Goal: Task Accomplishment & Management: Use online tool/utility

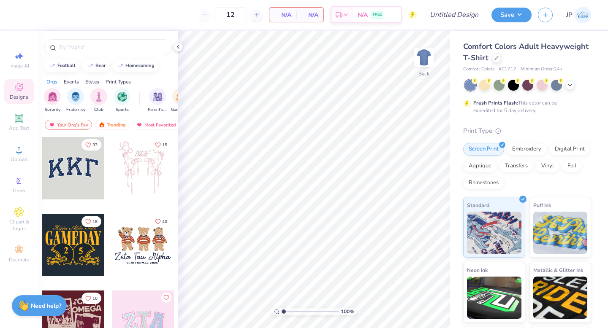
scroll to position [2, 0]
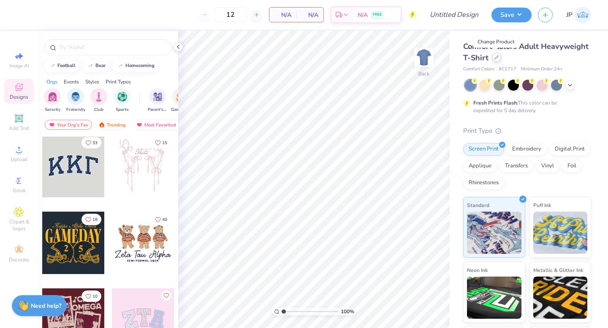
click at [497, 57] on icon at bounding box center [496, 57] width 4 height 4
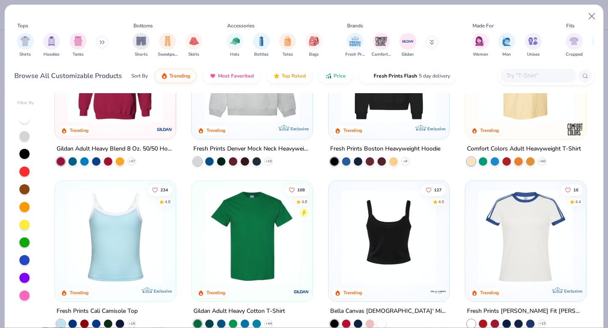
scroll to position [81, 0]
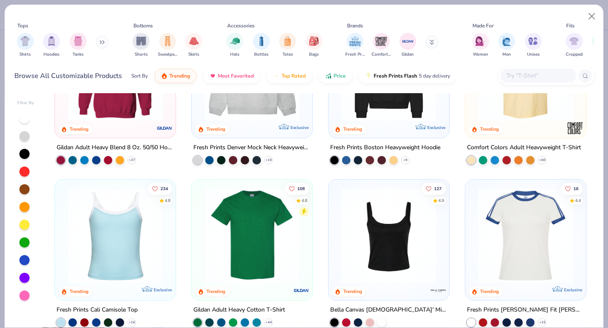
click at [378, 272] on img at bounding box center [389, 235] width 104 height 95
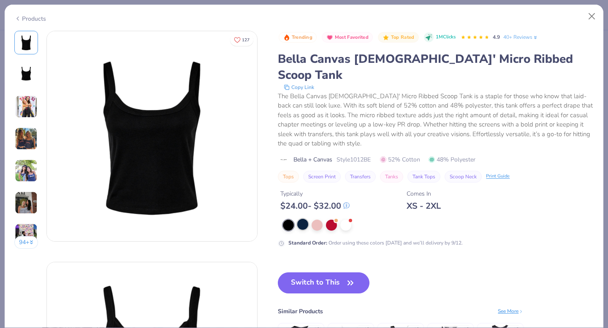
click at [304, 219] on div at bounding box center [302, 224] width 11 height 11
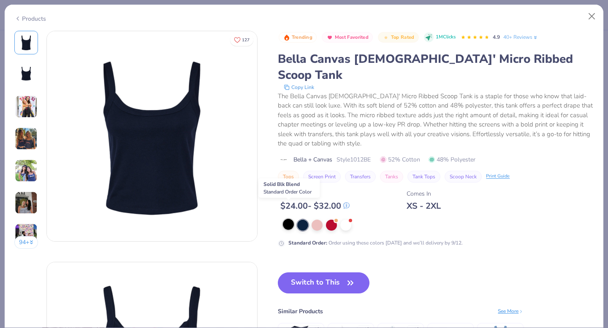
click at [289, 219] on div at bounding box center [288, 224] width 11 height 11
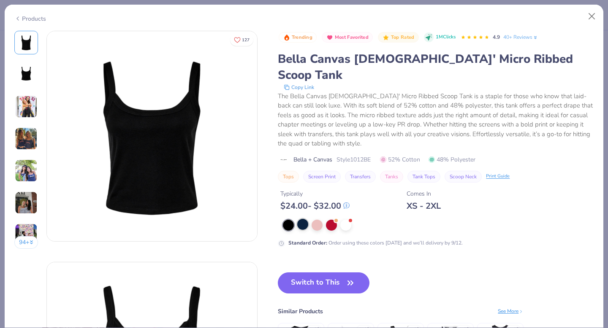
click at [302, 219] on div at bounding box center [302, 224] width 11 height 11
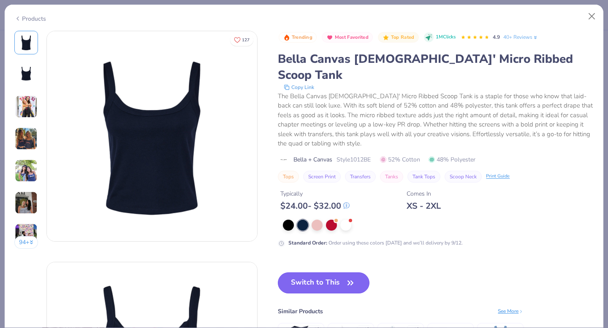
click at [311, 273] on button "Switch to This" at bounding box center [324, 283] width 92 height 21
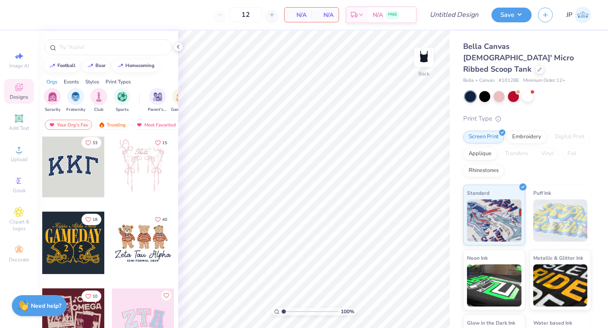
click at [71, 166] on div at bounding box center [73, 166] width 62 height 62
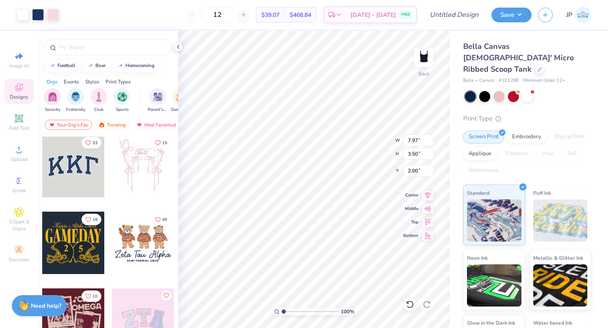
type input "7.97"
type input "3.50"
type input "2.00"
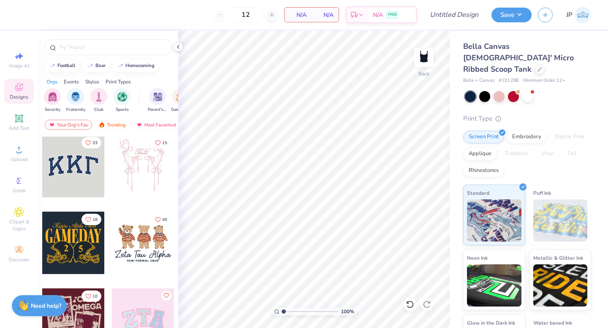
click at [81, 173] on div at bounding box center [73, 166] width 62 height 62
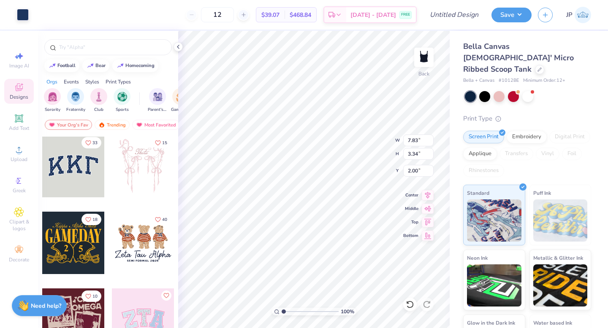
type input "2.00"
type input "7.97"
type input "3.50"
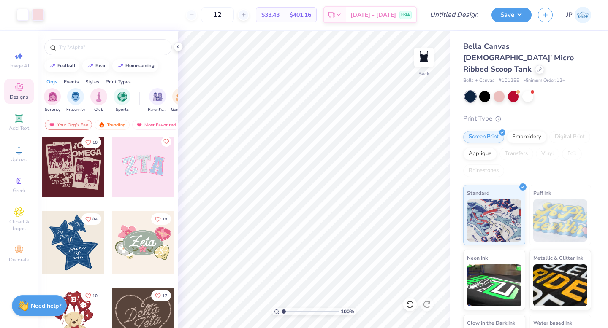
scroll to position [146, 0]
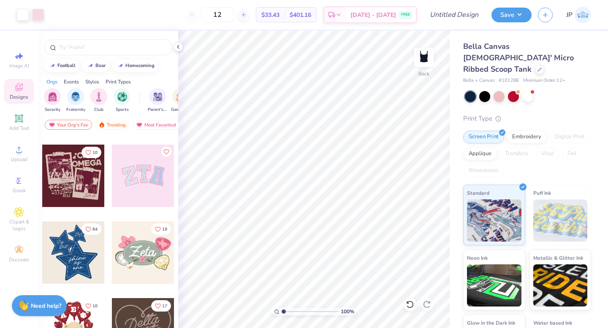
click at [143, 183] on div at bounding box center [143, 176] width 62 height 62
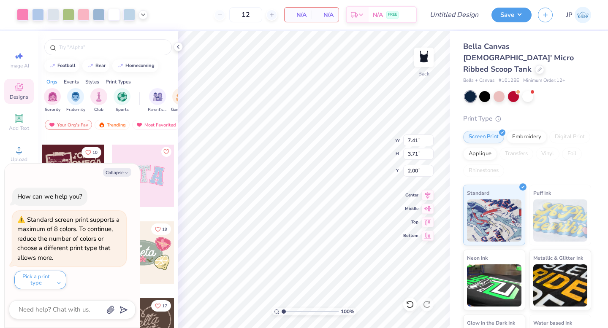
type textarea "x"
type input "5.33"
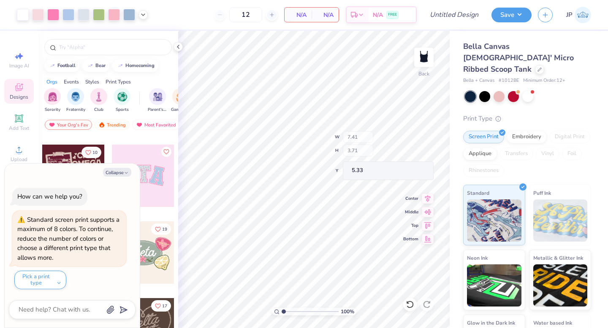
type textarea "x"
type input "7.97"
type input "3.50"
type input "2.00"
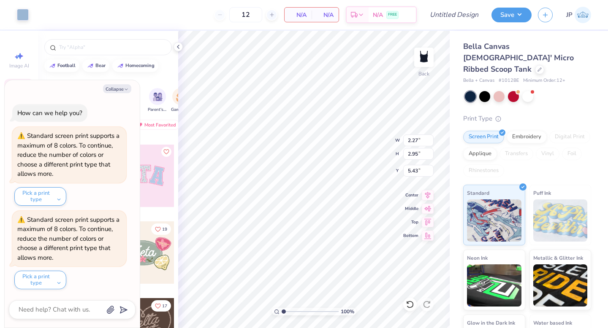
type textarea "x"
type input "7.41"
type input "3.71"
type input "5.33"
click at [129, 87] on button "Collapse" at bounding box center [117, 88] width 28 height 9
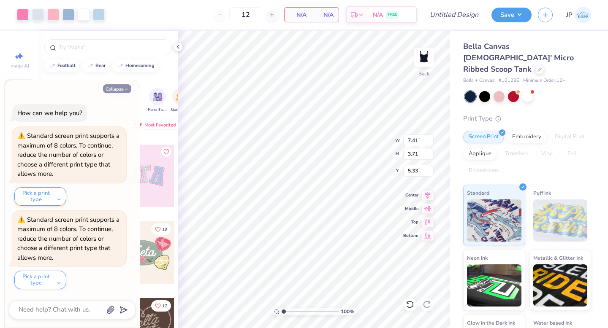
type textarea "x"
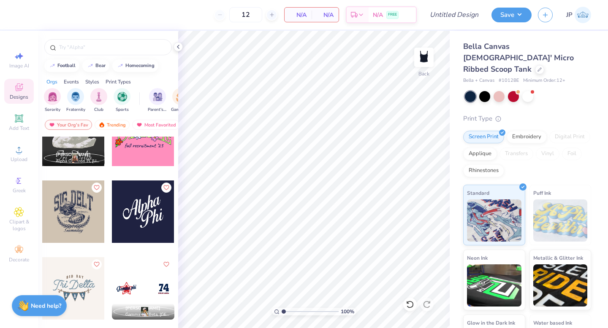
scroll to position [2340, 0]
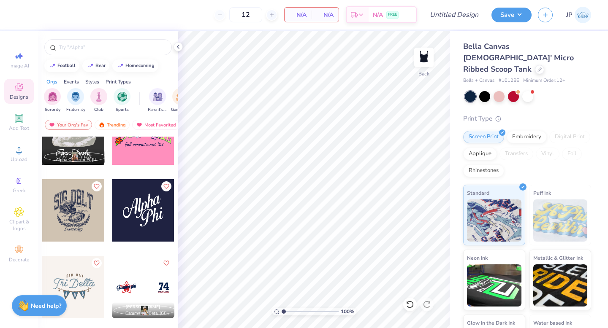
click at [139, 212] on div at bounding box center [143, 210] width 62 height 62
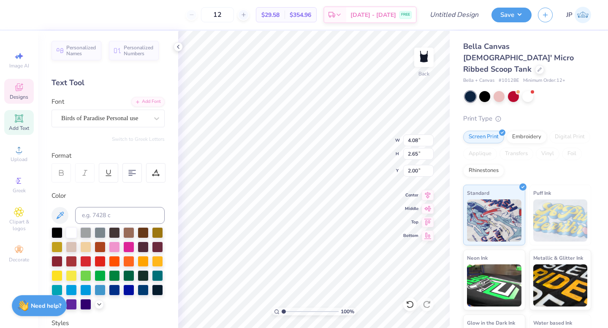
type textarea "A"
type textarea "T"
type textarea "Sigma"
type input "2.52"
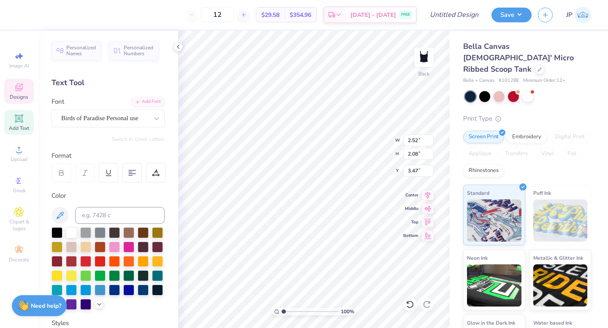
type input "2.08"
type input "3.47"
type textarea "P"
type textarea "Kappa"
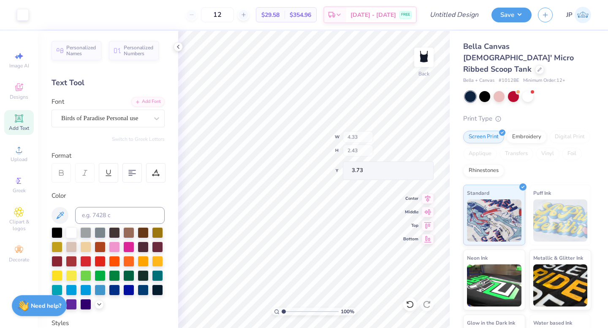
type input "3.73"
type input "3.46"
type input "3.69"
click at [509, 10] on button "Save" at bounding box center [511, 13] width 40 height 15
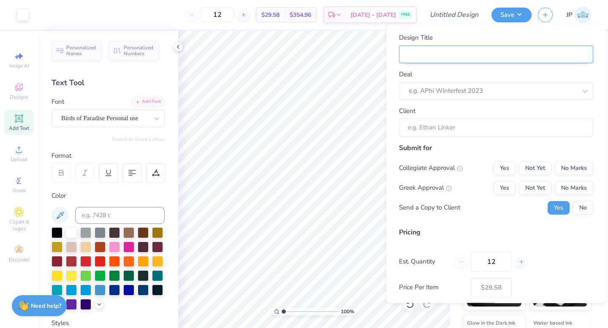
click at [476, 53] on input "Design Title" at bounding box center [496, 54] width 194 height 18
type input "B"
type input "Bi"
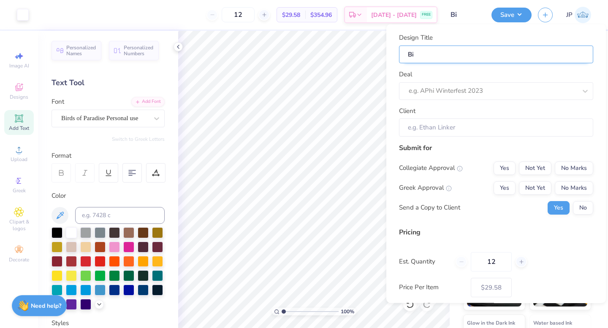
type input "Bid"
type input "Bid s"
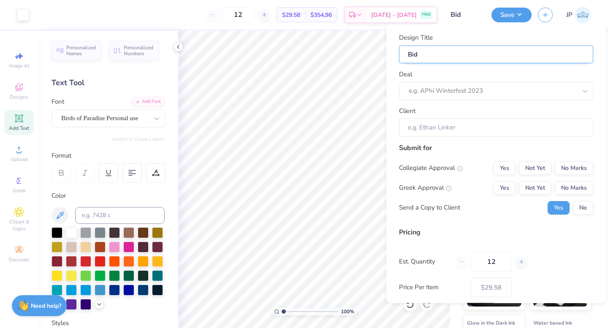
type input "Bid s"
type input "Bid"
type input "Bid d"
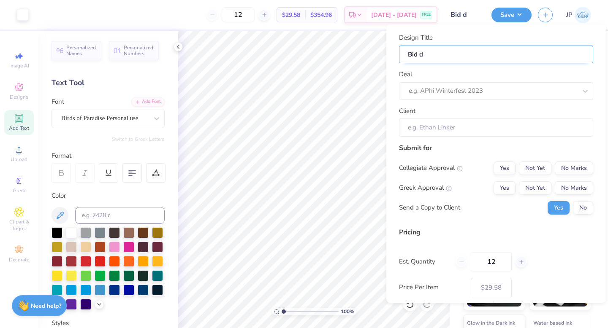
type input "Bid da"
type input "Bid day"
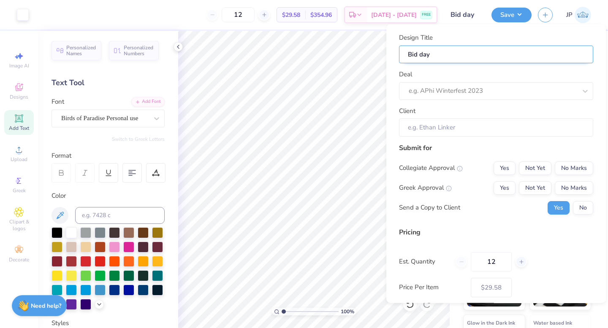
type input "Bid day D"
type input "Bid day Dr"
type input "Bid day Dro"
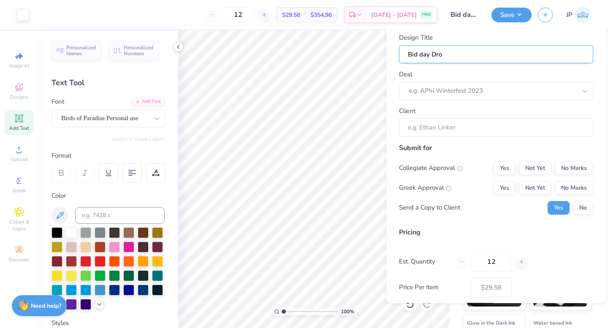
type input "Bid day Drop"
type input "Bid day Drops"
click at [424, 54] on input "Bid day Drops" at bounding box center [496, 54] width 194 height 18
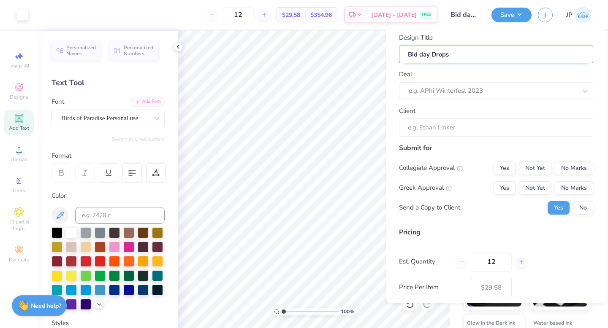
type input "Bid ay Drops"
type input "Bid Day Drops"
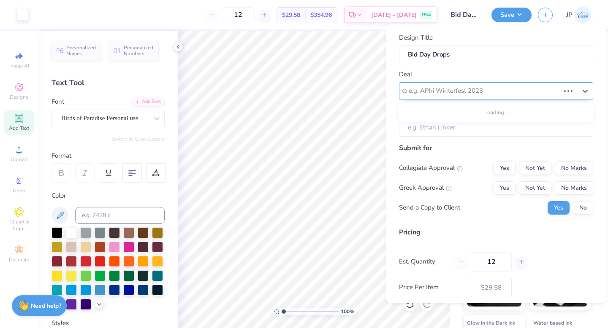
click at [430, 93] on div at bounding box center [484, 90] width 151 height 11
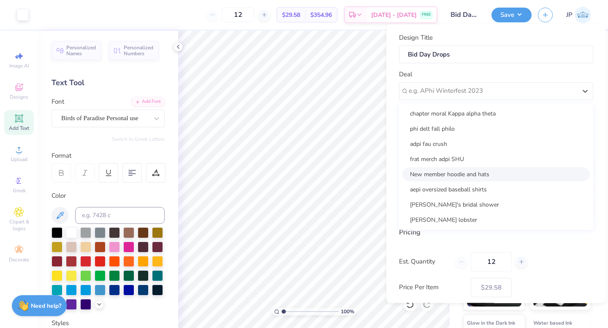
scroll to position [84, 0]
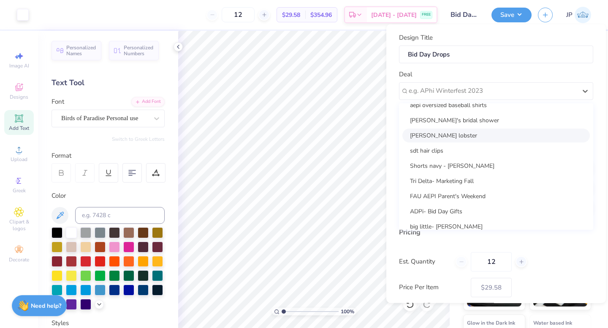
click at [441, 131] on div "[PERSON_NAME] lobster" at bounding box center [495, 135] width 187 height 14
type input "[PERSON_NAME]"
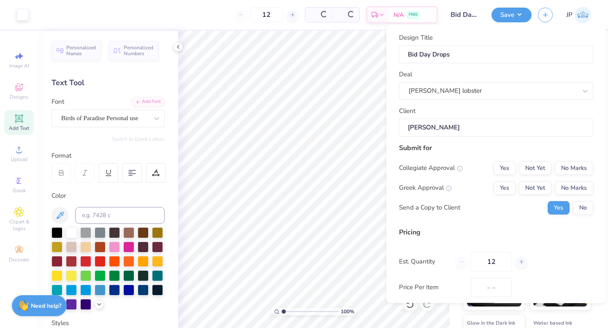
type input "$35.08"
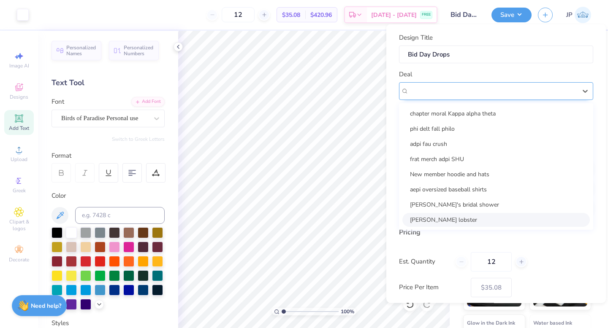
click at [437, 96] on div at bounding box center [493, 90] width 168 height 11
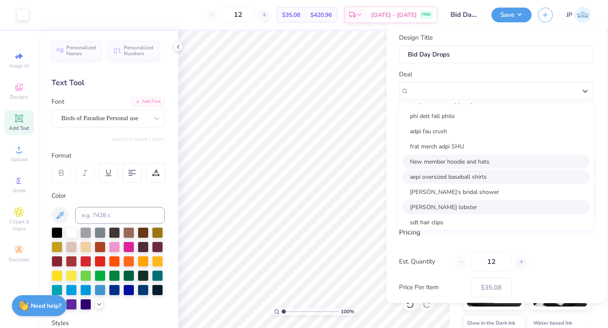
scroll to position [14, 0]
click at [442, 182] on div "aepi oversized baseball shirts" at bounding box center [495, 176] width 187 height 14
type input "[PERSON_NAME]"
type input "$34.55"
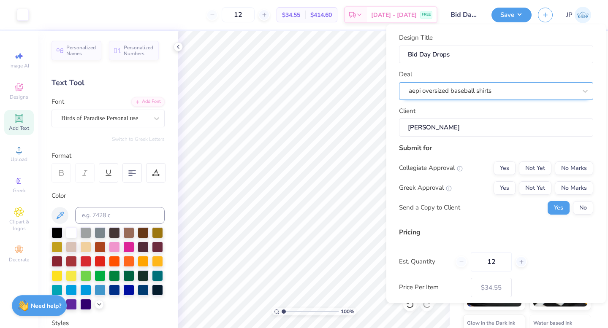
click at [451, 90] on div "aepi oversized baseball shirts" at bounding box center [493, 90] width 170 height 13
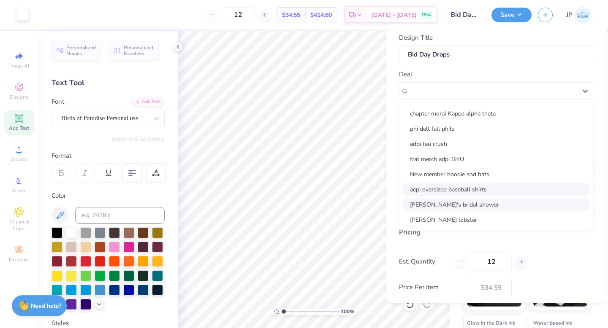
click at [449, 207] on div "[PERSON_NAME]'s bridal shower" at bounding box center [495, 205] width 187 height 14
type input "[PERSON_NAME]"
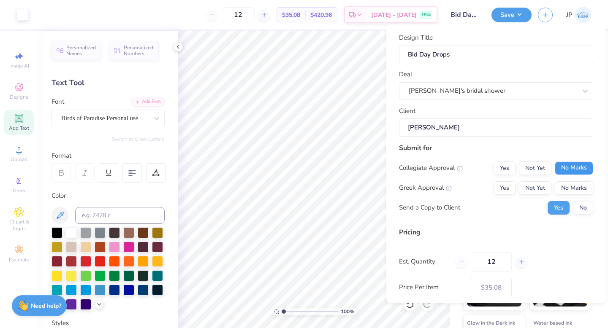
click at [568, 162] on button "No Marks" at bounding box center [574, 168] width 38 height 14
click at [511, 189] on button "Yes" at bounding box center [505, 188] width 22 height 14
click at [582, 200] on div "Collegiate Approval Yes Not Yet No Marks Greek Approval Yes Not Yet No Marks Se…" at bounding box center [496, 187] width 194 height 53
click at [582, 204] on button "No" at bounding box center [583, 208] width 20 height 14
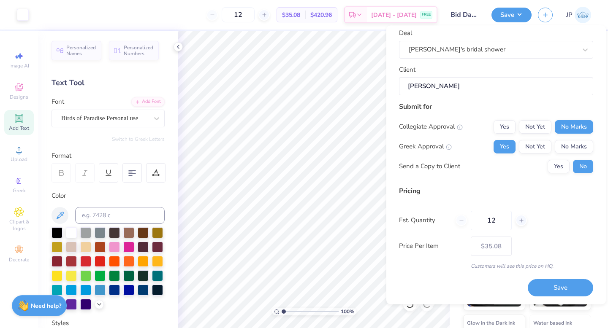
scroll to position [43, 0]
click at [566, 289] on button "Save" at bounding box center [560, 288] width 65 height 17
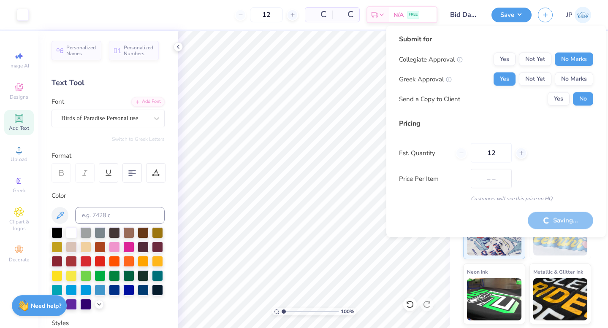
type input "$35.08"
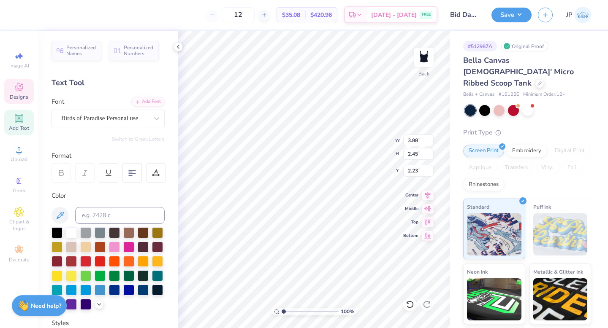
type textarea "S"
type textarea "Alpha"
type input "4.33"
type input "2.43"
type input "3.69"
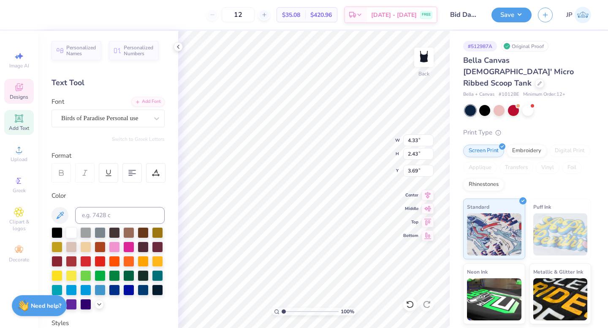
type textarea "K"
type textarea "Delta Pi"
type input "3.11"
click at [513, 7] on button "Save" at bounding box center [511, 13] width 40 height 15
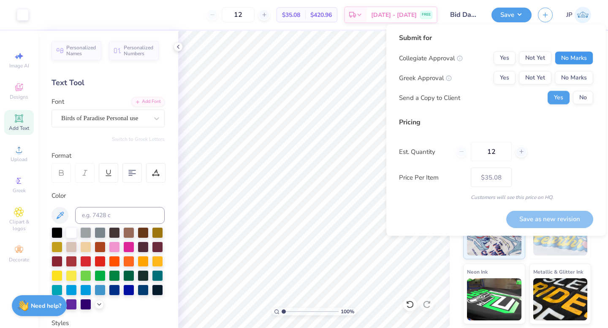
click at [570, 57] on button "No Marks" at bounding box center [574, 59] width 38 height 14
click at [513, 79] on button "Yes" at bounding box center [505, 78] width 22 height 14
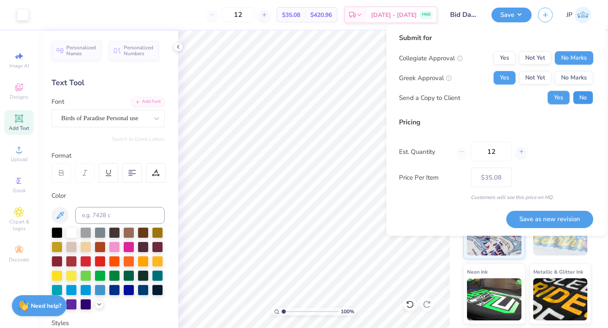
click at [586, 95] on button "No" at bounding box center [583, 98] width 20 height 14
click at [553, 212] on button "Save as new revision" at bounding box center [549, 219] width 87 height 17
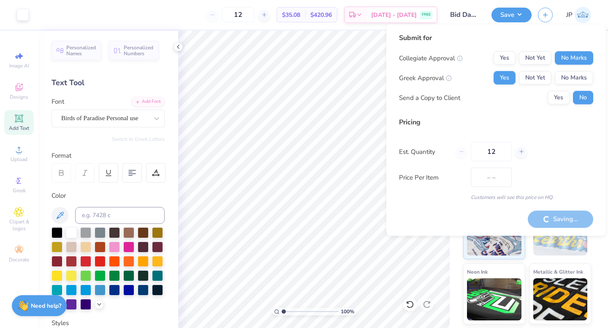
type input "$35.08"
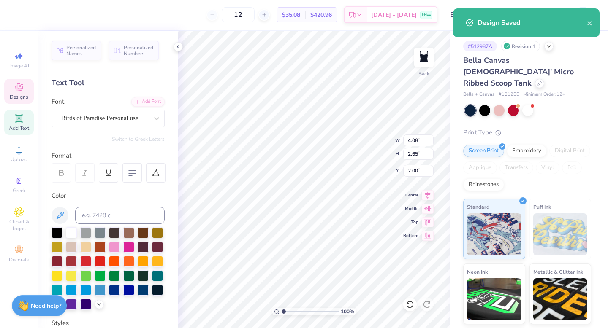
type textarea "A"
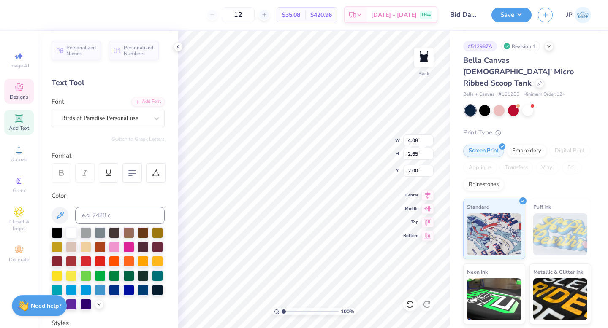
scroll to position [0, 0]
type textarea "Sigma"
type input "5.95"
type input "3.60"
type input "3.11"
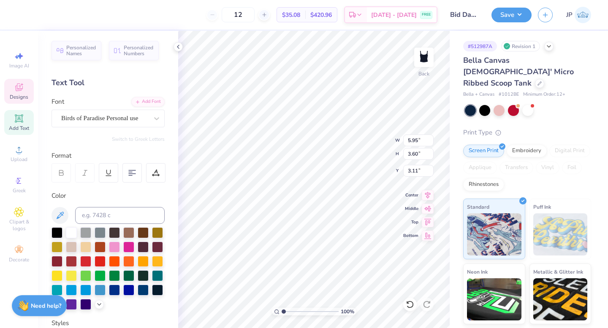
scroll to position [0, 0]
type textarea "Delta Tau"
click at [516, 8] on button "Save" at bounding box center [511, 13] width 40 height 15
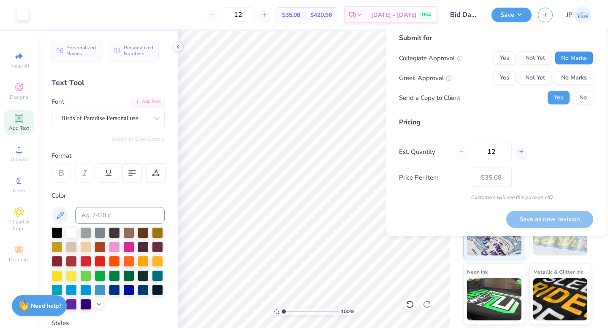
click at [569, 57] on button "No Marks" at bounding box center [574, 59] width 38 height 14
click at [503, 84] on button "Yes" at bounding box center [505, 78] width 22 height 14
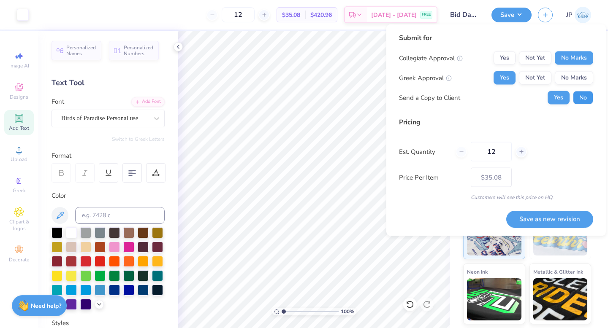
click at [587, 93] on button "No" at bounding box center [583, 98] width 20 height 14
click at [561, 217] on button "Save as new revision" at bounding box center [549, 219] width 87 height 17
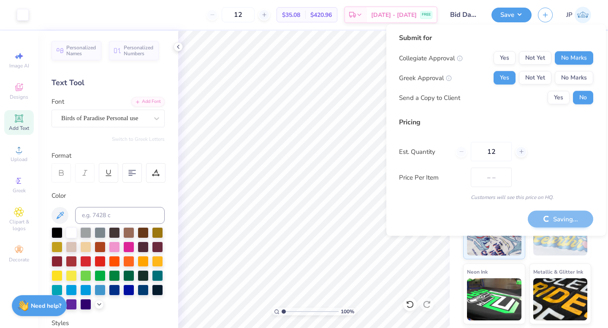
type input "$35.08"
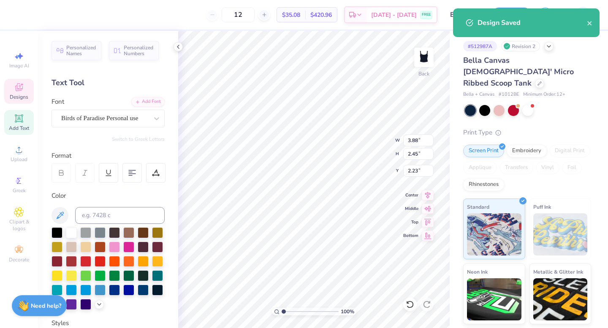
type textarea "S"
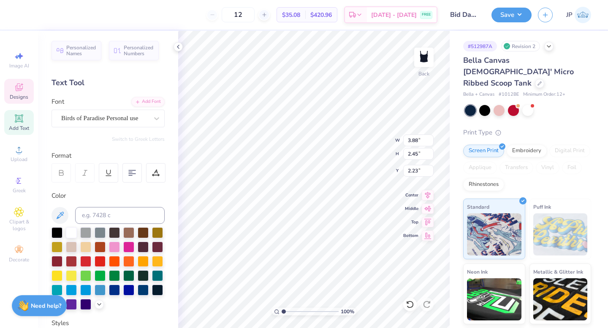
type textarea "Delta"
type input "6.76"
type input "3.77"
type input "3.09"
type textarea "Delta Delta"
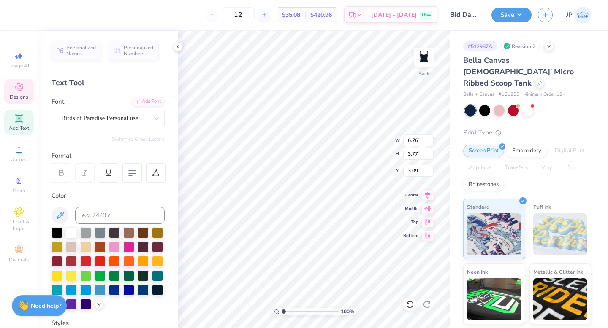
scroll to position [0, 1]
click at [506, 1] on div "Save JP" at bounding box center [549, 15] width 117 height 30
click at [510, 15] on button "Save" at bounding box center [511, 13] width 40 height 15
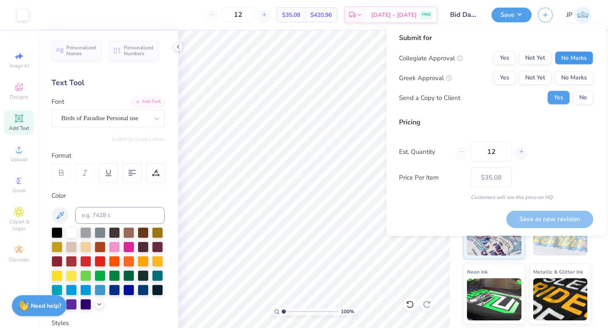
click at [562, 58] on button "No Marks" at bounding box center [574, 59] width 38 height 14
click at [503, 80] on button "Yes" at bounding box center [505, 78] width 22 height 14
click at [556, 223] on button "Save as new revision" at bounding box center [549, 219] width 87 height 17
type input "$35.08"
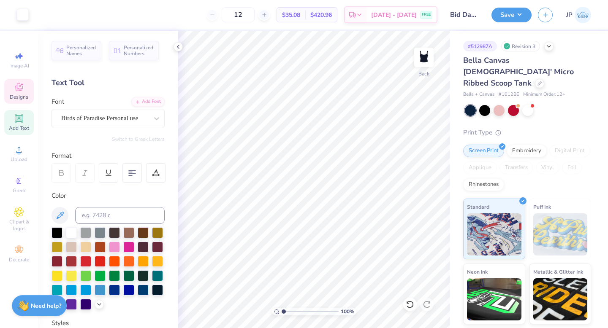
click at [24, 92] on div "Designs" at bounding box center [19, 91] width 30 height 25
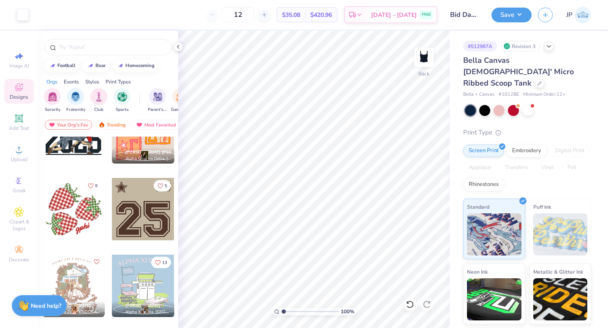
scroll to position [1433, 0]
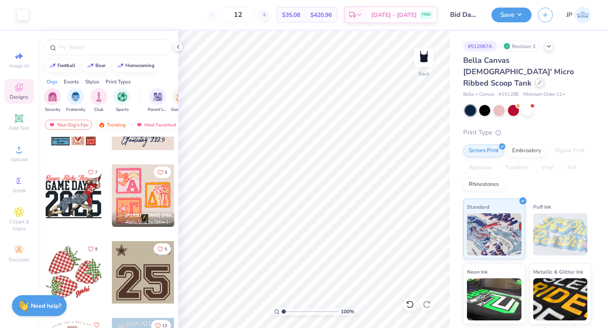
click at [538, 81] on icon at bounding box center [540, 83] width 4 height 4
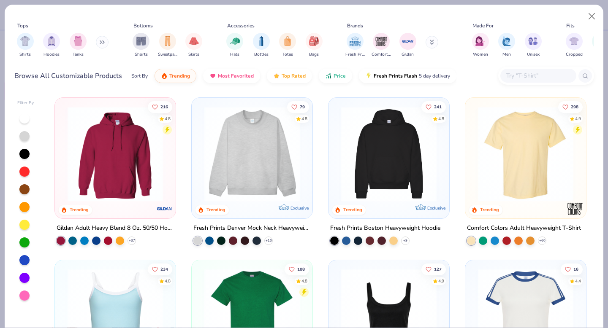
scroll to position [16, 0]
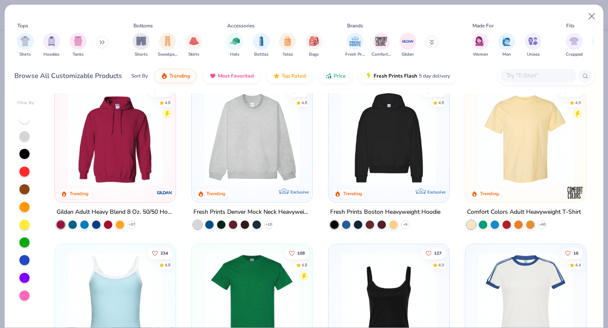
click at [101, 42] on icon at bounding box center [100, 42] width 1 height 3
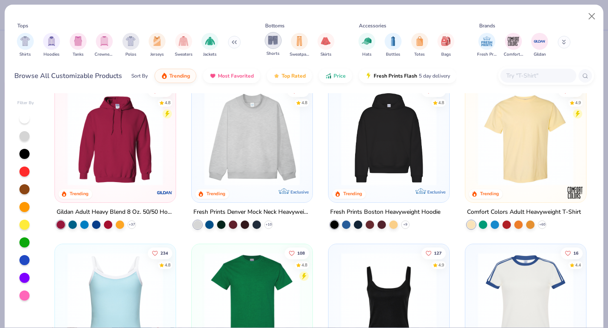
click at [275, 41] on img "filter for Shorts" at bounding box center [273, 40] width 10 height 10
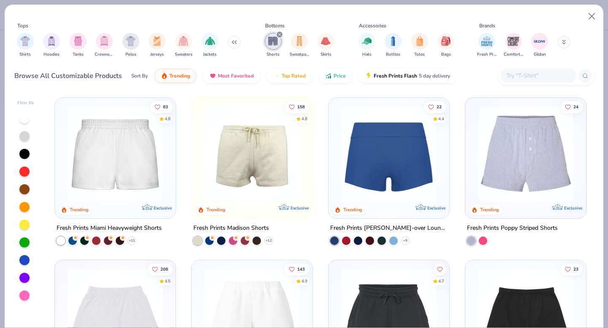
click at [412, 172] on div at bounding box center [388, 153] width 311 height 95
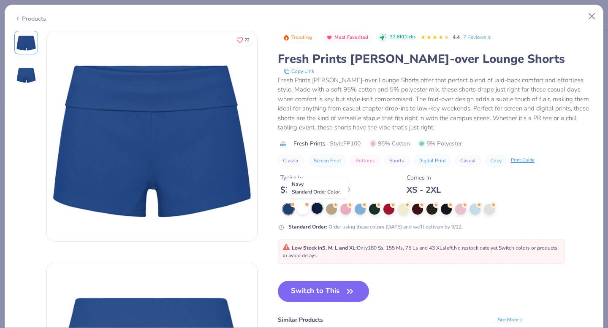
click at [313, 209] on div at bounding box center [317, 208] width 11 height 11
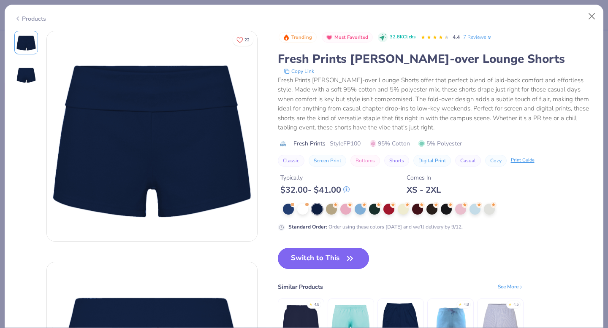
click at [331, 261] on button "Switch to This" at bounding box center [324, 258] width 92 height 21
type input "50"
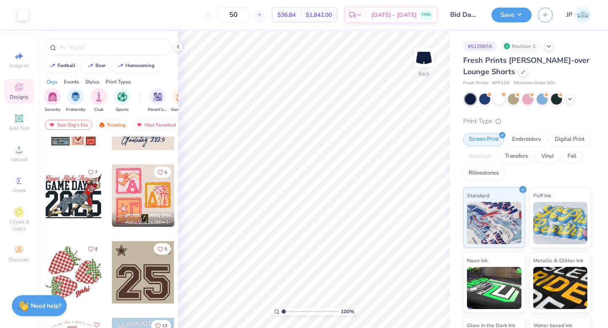
click at [452, 230] on div "Art colors 50 $36.84 Per Item $1,842.00 Total Est. Delivery [DATE] - [DATE] FRE…" at bounding box center [304, 164] width 608 height 328
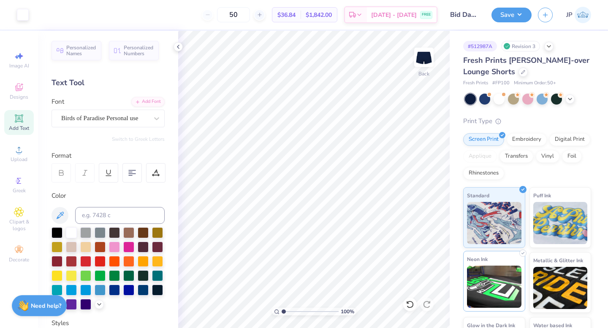
click at [473, 274] on div "Art colors 50 $36.84 Per Item $1,842.00 Total Est. Delivery [DATE] - [DATE] FRE…" at bounding box center [304, 164] width 608 height 328
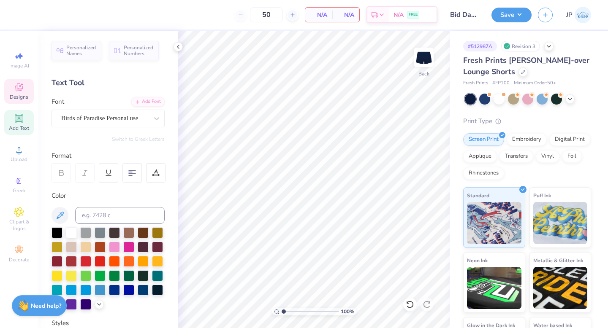
click at [19, 85] on icon at bounding box center [19, 87] width 10 height 10
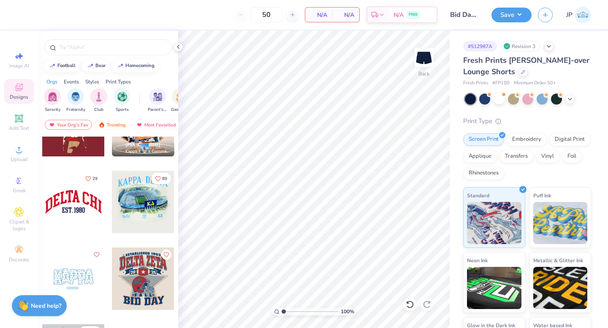
scroll to position [1043, 0]
click at [77, 272] on div at bounding box center [73, 278] width 62 height 62
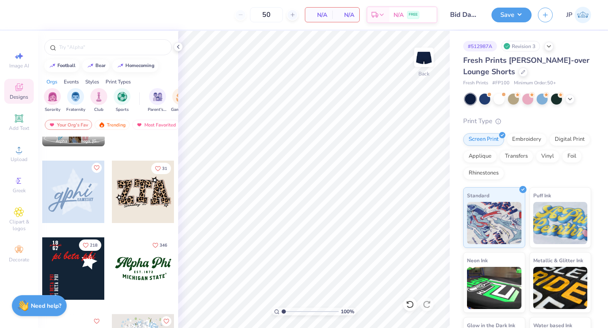
scroll to position [769, 0]
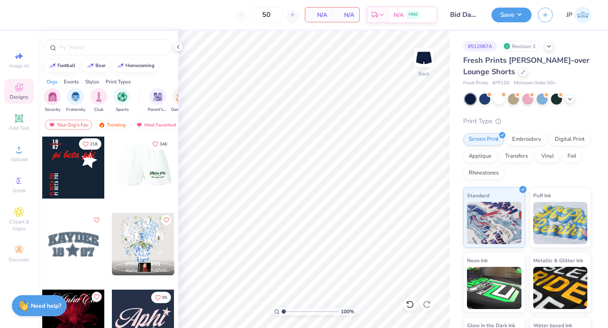
click at [142, 179] on div at bounding box center [142, 167] width 62 height 62
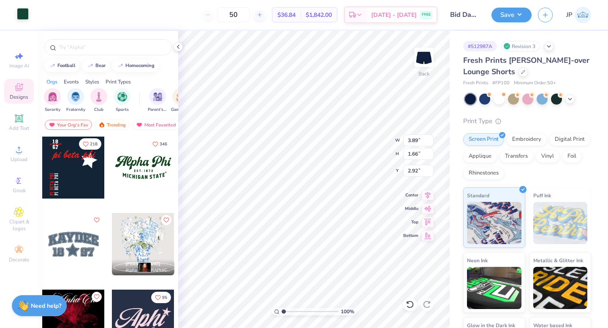
click at [23, 17] on div at bounding box center [23, 14] width 12 height 12
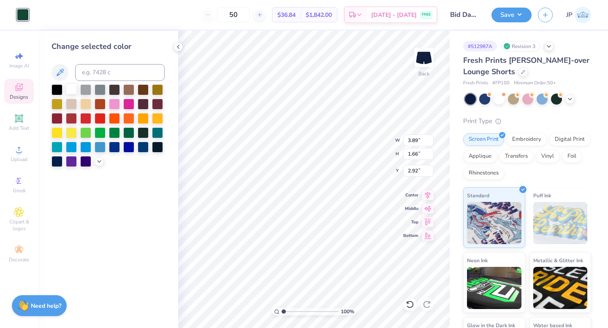
click at [73, 90] on div at bounding box center [71, 89] width 11 height 11
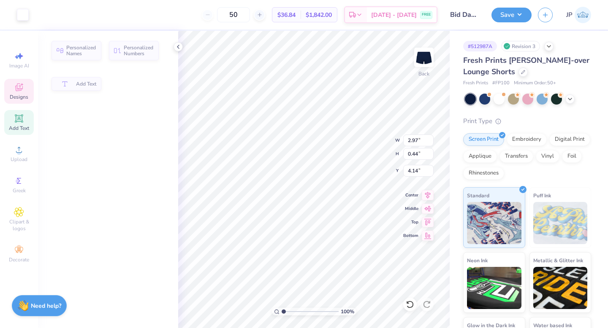
type input "2.97"
type input "0.44"
type input "4.14"
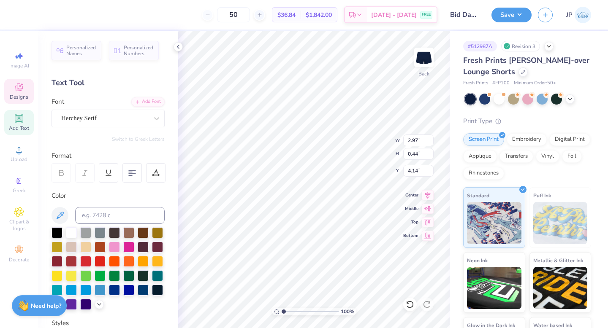
scroll to position [0, 1]
type textarea "[US_STATE]"
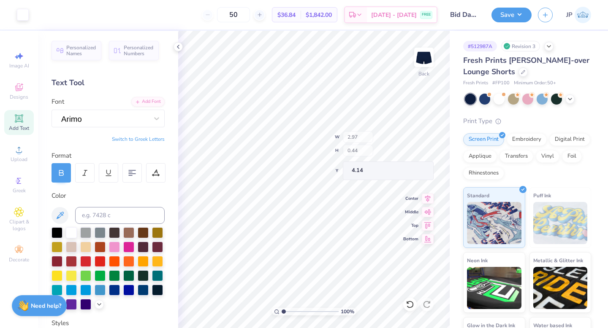
type input "0.10"
type input "4.06"
type input "5.30"
click at [289, 309] on div "100 %" at bounding box center [314, 180] width 298 height 298
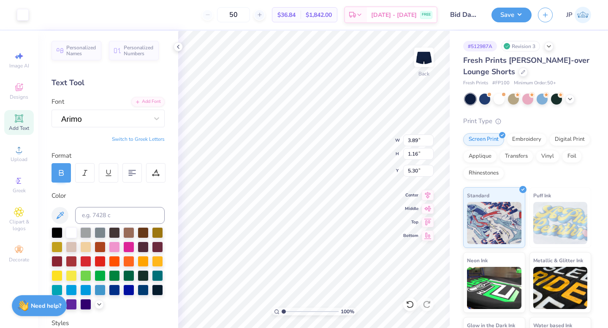
type input "4.95"
click at [531, 100] on div at bounding box center [527, 98] width 11 height 11
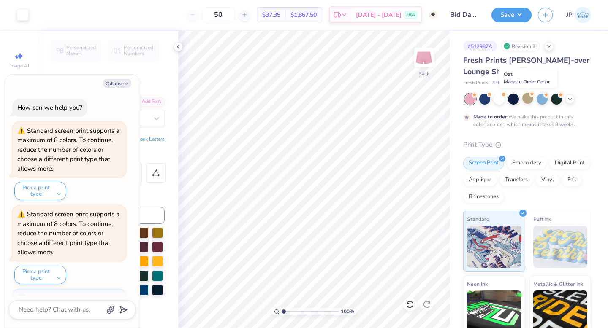
scroll to position [74, 0]
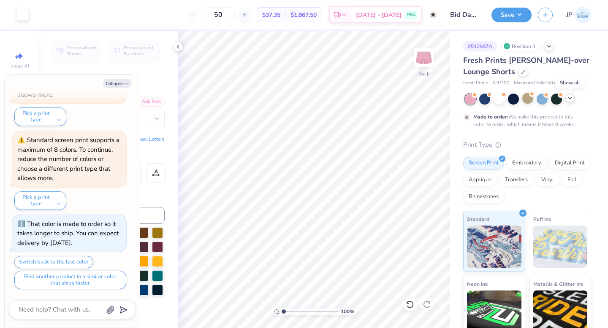
click at [570, 99] on polyline at bounding box center [569, 99] width 3 height 2
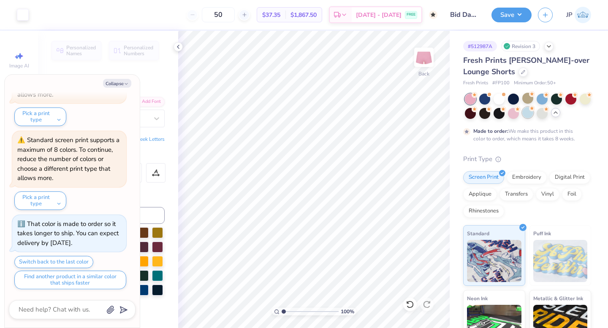
click at [531, 116] on div at bounding box center [527, 112] width 11 height 11
click at [553, 96] on div at bounding box center [556, 98] width 11 height 11
click at [514, 11] on button "Save" at bounding box center [511, 13] width 40 height 15
type textarea "x"
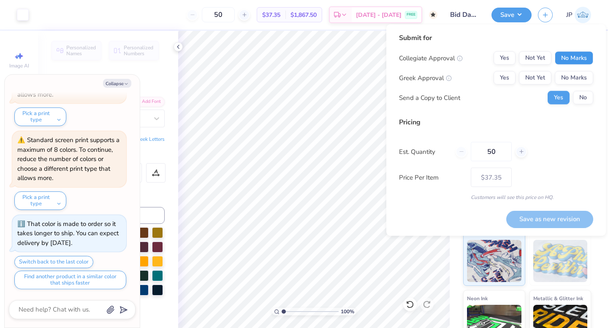
click at [571, 61] on button "No Marks" at bounding box center [574, 59] width 38 height 14
click at [508, 77] on button "Yes" at bounding box center [505, 78] width 22 height 14
click at [556, 224] on button "Save as new revision" at bounding box center [549, 219] width 87 height 17
type input "$37.35"
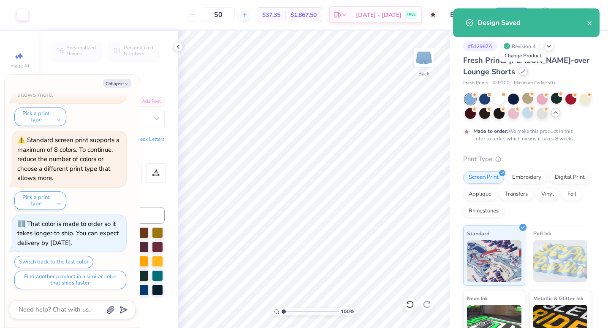
click at [522, 72] on icon at bounding box center [522, 71] width 3 height 3
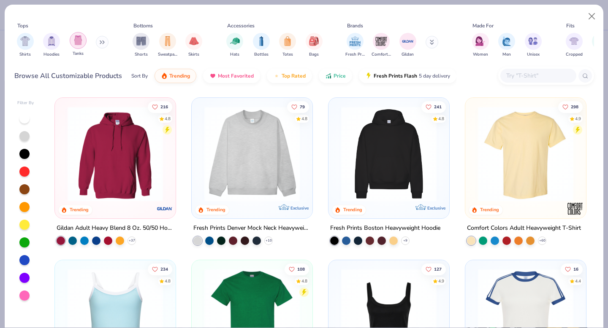
click at [78, 44] on img "filter for Tanks" at bounding box center [77, 40] width 9 height 10
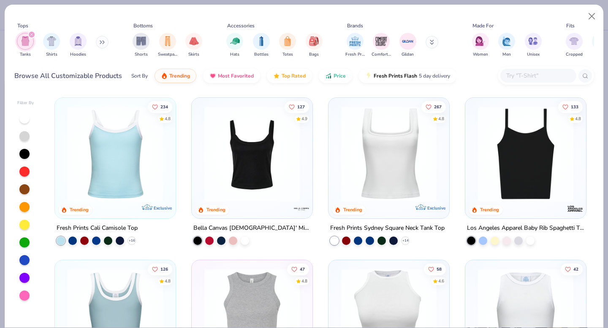
click at [416, 202] on div at bounding box center [389, 156] width 112 height 108
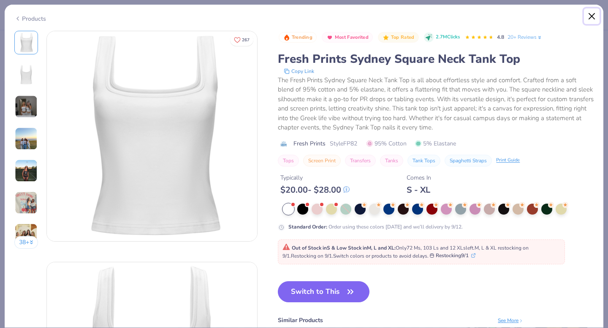
click at [586, 14] on button "Close" at bounding box center [592, 16] width 16 height 16
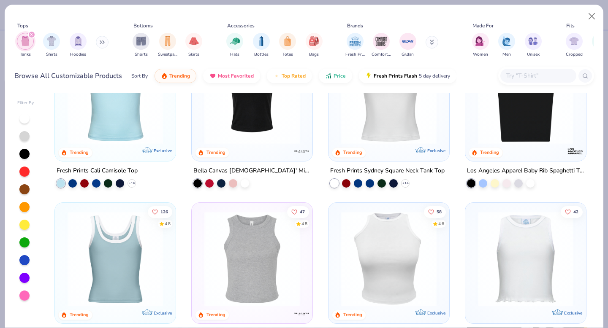
scroll to position [59, 0]
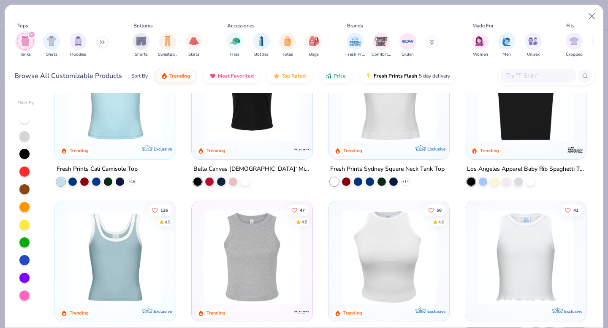
click at [525, 137] on img at bounding box center [526, 94] width 104 height 95
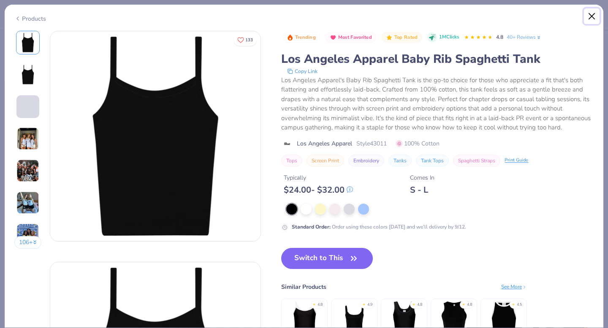
click at [594, 13] on button "Close" at bounding box center [592, 16] width 16 height 16
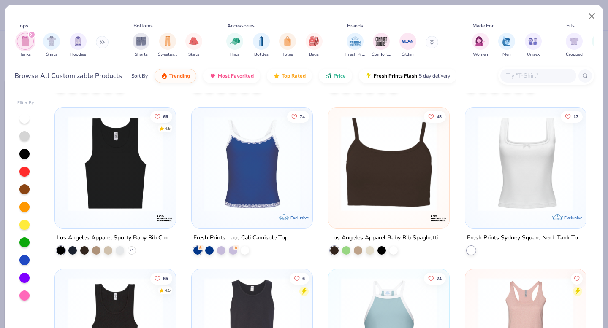
scroll to position [431, 0]
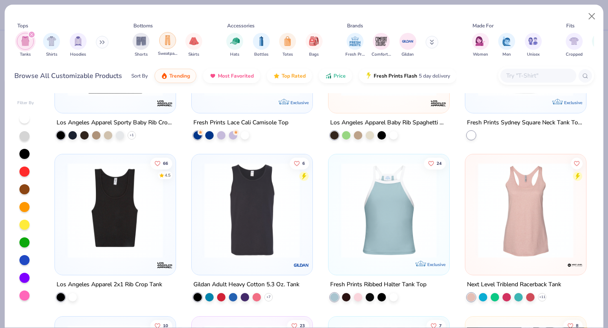
click at [164, 45] on img "filter for Sweatpants" at bounding box center [167, 40] width 9 height 10
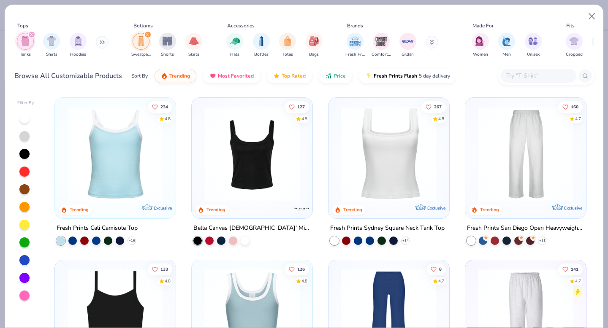
click at [496, 159] on img at bounding box center [526, 153] width 104 height 95
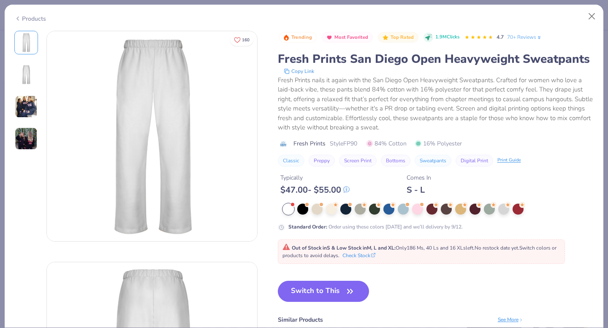
click at [408, 209] on div at bounding box center [403, 209] width 11 height 11
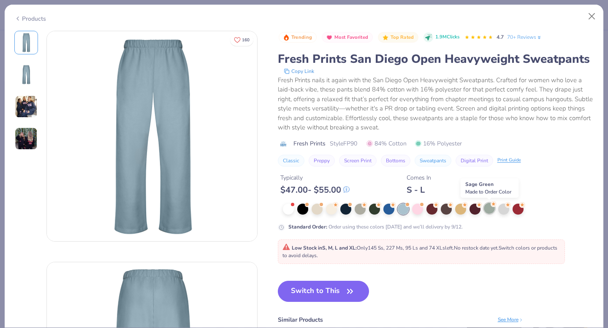
click at [493, 209] on div at bounding box center [489, 208] width 11 height 11
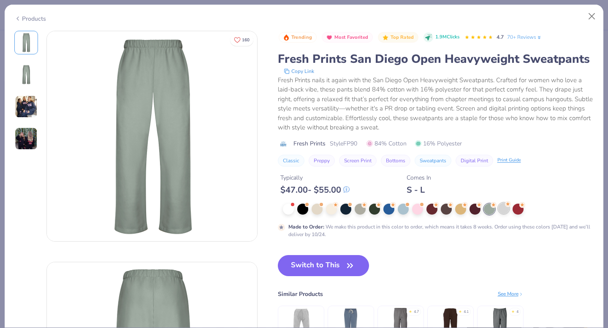
click at [503, 209] on div at bounding box center [503, 208] width 11 height 11
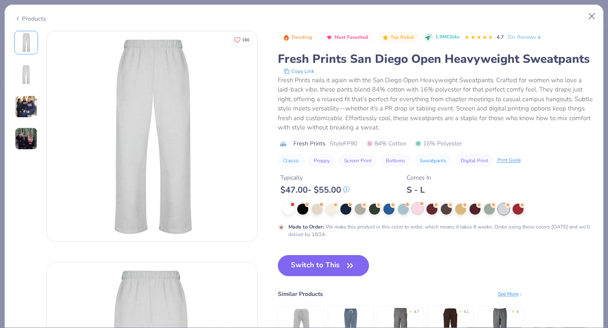
click at [415, 212] on div at bounding box center [417, 208] width 11 height 11
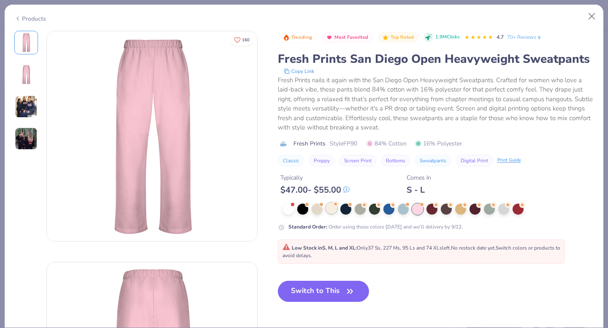
click at [328, 213] on div at bounding box center [331, 208] width 11 height 11
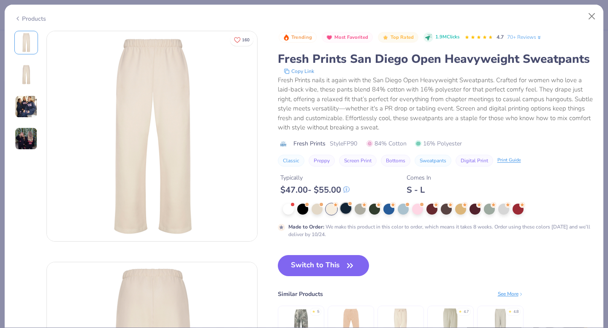
click at [349, 207] on div at bounding box center [345, 208] width 11 height 11
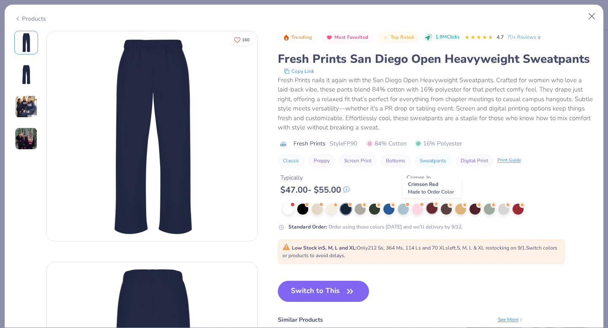
click at [429, 208] on div at bounding box center [431, 208] width 11 height 11
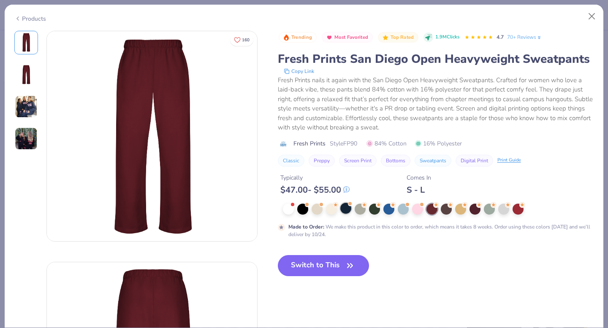
click at [347, 213] on div at bounding box center [345, 208] width 11 height 11
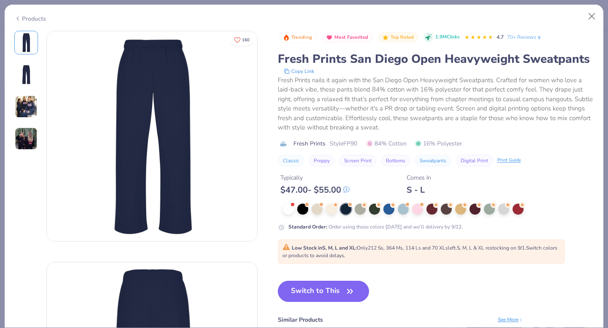
click at [342, 299] on button "Switch to This" at bounding box center [324, 291] width 92 height 21
click at [336, 294] on button "Switch to This" at bounding box center [324, 291] width 92 height 21
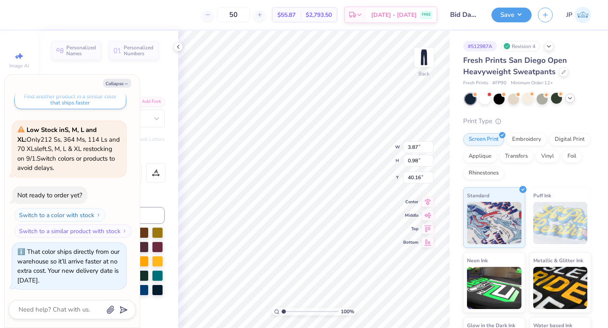
type textarea "x"
type input "2.80"
type textarea "x"
type input "5.64"
type input "1.43"
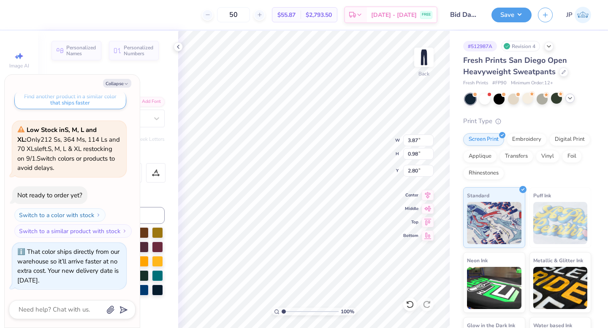
type input "2.86"
type textarea "x"
type input "8.02"
type input "2.03"
type input "2.96"
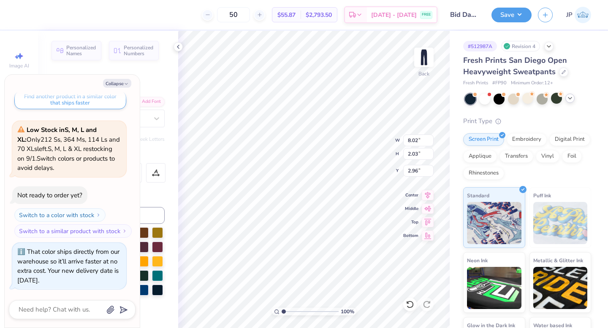
type textarea "x"
type input "2.35"
type textarea "x"
type input "6.89"
type input "0.84"
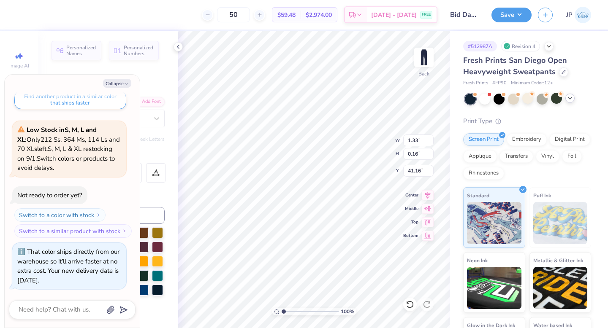
type input "40.29"
type textarea "x"
type input "4.38"
type textarea "x"
type input "7.39"
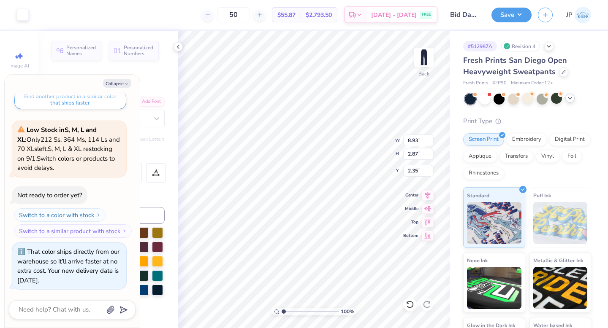
type input "2.37"
type input "2.30"
click at [522, 12] on button "Save" at bounding box center [511, 13] width 40 height 15
type textarea "x"
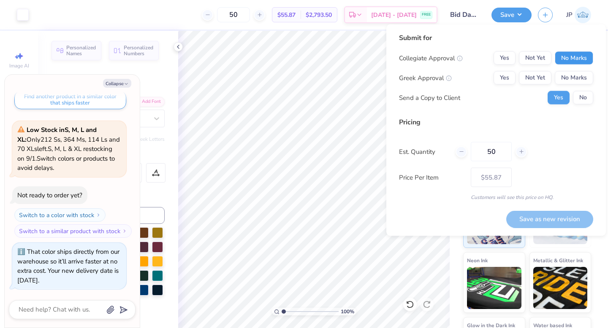
click at [568, 54] on button "No Marks" at bounding box center [574, 59] width 38 height 14
click at [510, 73] on button "Yes" at bounding box center [505, 78] width 22 height 14
click at [564, 215] on button "Save as new revision" at bounding box center [549, 219] width 87 height 17
type input "$55.87"
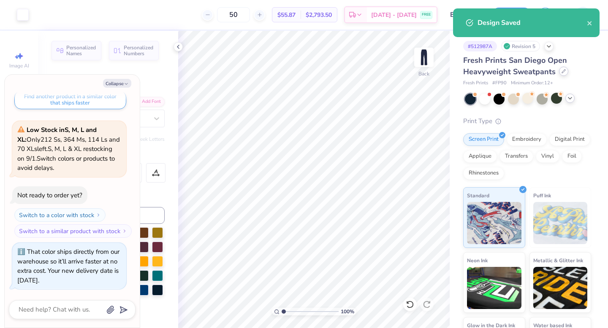
click at [562, 71] on icon at bounding box center [564, 71] width 4 height 4
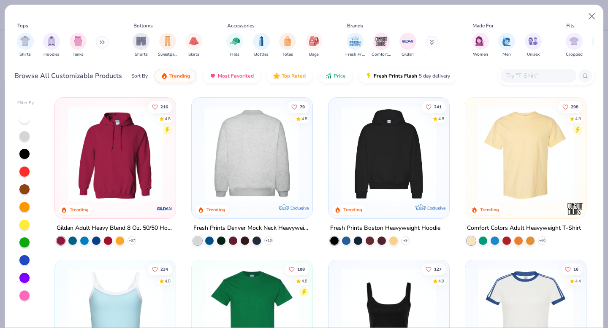
scroll to position [18, 0]
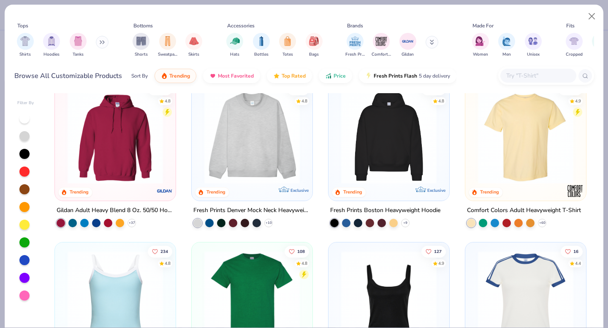
click at [305, 149] on div at bounding box center [252, 134] width 112 height 100
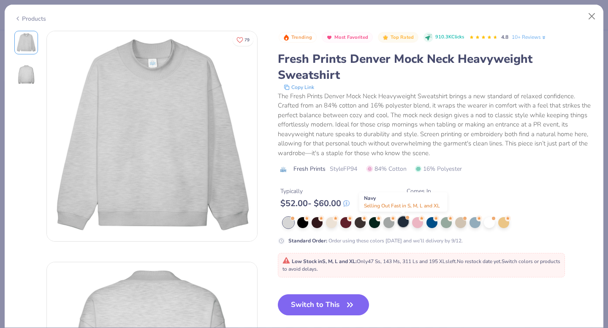
click at [406, 223] on div at bounding box center [403, 222] width 11 height 11
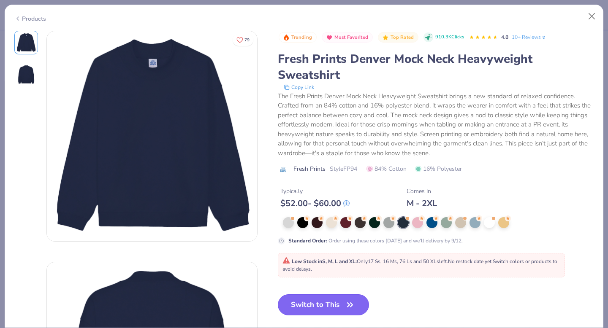
click at [353, 309] on icon "button" at bounding box center [350, 305] width 12 height 12
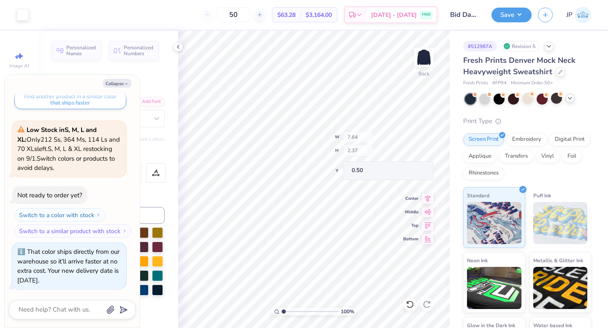
type textarea "x"
type input "7.61"
type input "3.00"
click at [522, 19] on button "Save" at bounding box center [511, 13] width 40 height 15
type textarea "x"
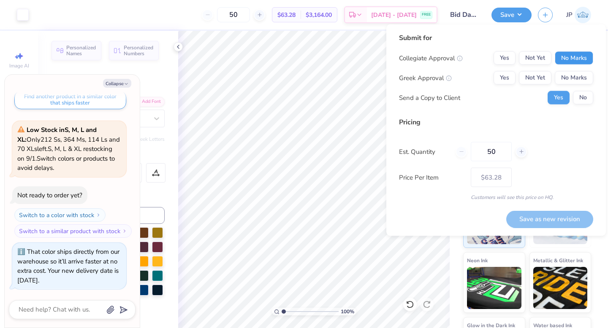
click at [563, 58] on button "No Marks" at bounding box center [574, 59] width 38 height 14
click at [510, 82] on button "Yes" at bounding box center [505, 78] width 22 height 14
click at [570, 216] on button "Save as new revision" at bounding box center [549, 219] width 87 height 17
type input "$63.28"
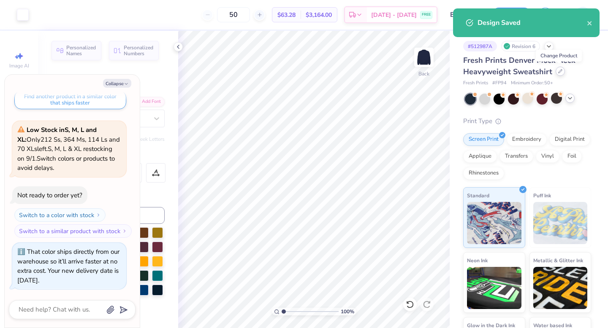
click at [559, 73] on icon at bounding box center [560, 71] width 4 height 4
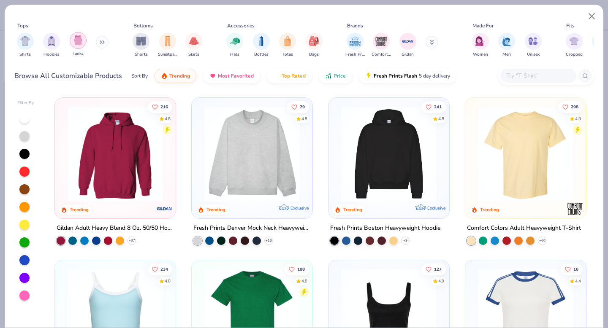
click at [76, 43] on img "filter for Tanks" at bounding box center [77, 40] width 9 height 10
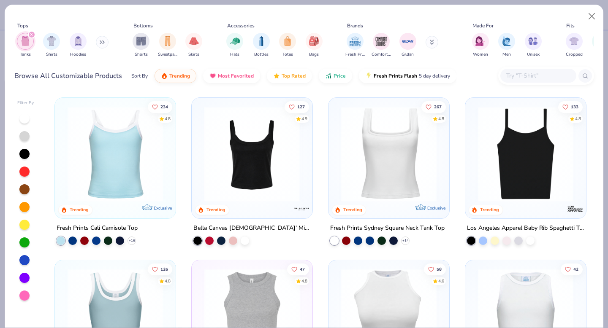
click at [365, 160] on img at bounding box center [389, 153] width 104 height 95
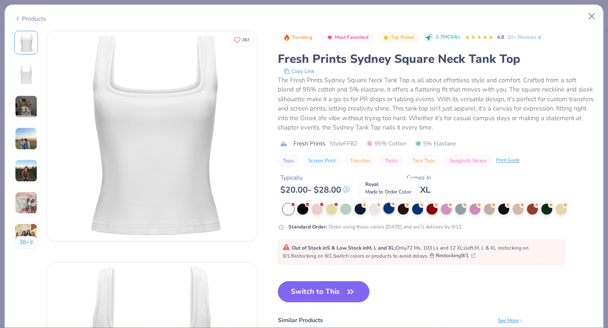
click at [391, 211] on div at bounding box center [388, 208] width 11 height 11
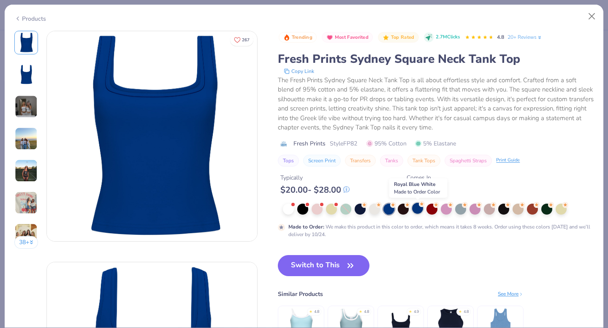
click at [417, 211] on div at bounding box center [417, 208] width 11 height 11
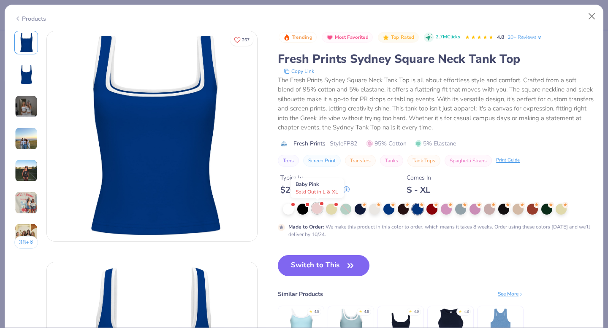
click at [314, 212] on div at bounding box center [317, 208] width 11 height 11
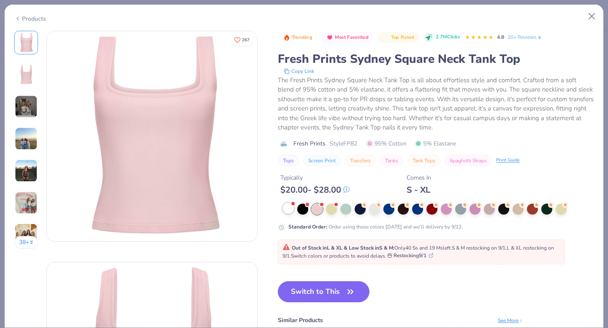
click at [290, 210] on div at bounding box center [288, 208] width 11 height 11
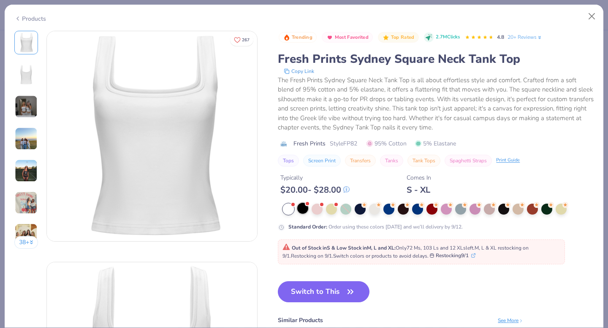
click at [305, 214] on div at bounding box center [302, 208] width 11 height 11
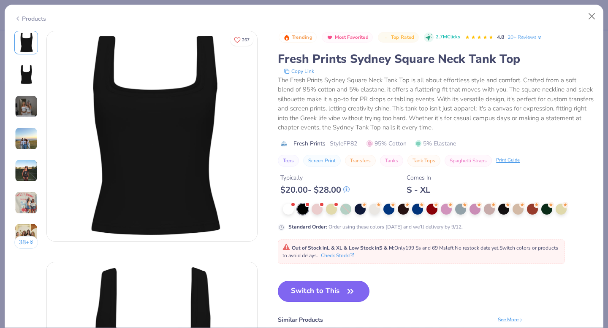
click at [346, 296] on icon "button" at bounding box center [351, 292] width 12 height 12
click at [320, 297] on button "Switch to This" at bounding box center [324, 291] width 92 height 21
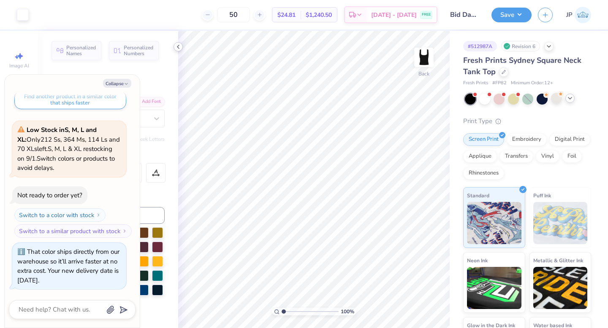
click at [175, 45] on icon at bounding box center [178, 46] width 7 height 7
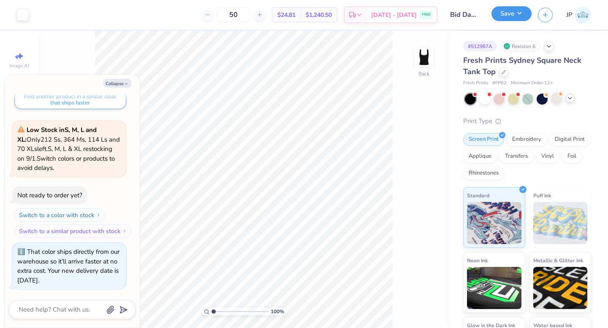
click at [500, 19] on button "Save" at bounding box center [511, 13] width 40 height 15
type textarea "x"
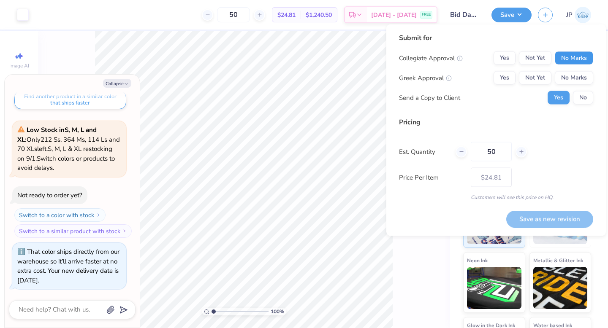
click at [563, 59] on button "No Marks" at bounding box center [574, 59] width 38 height 14
click at [509, 73] on button "Yes" at bounding box center [505, 78] width 22 height 14
click at [565, 217] on button "Save as new revision" at bounding box center [549, 219] width 87 height 17
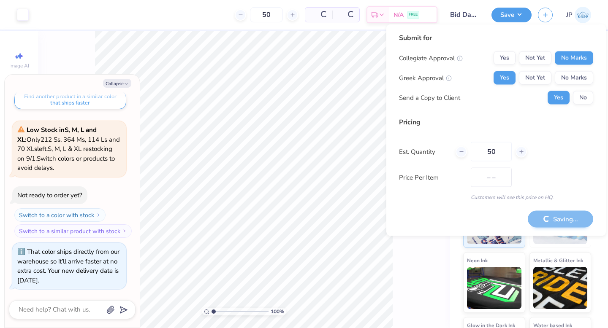
type input "– –"
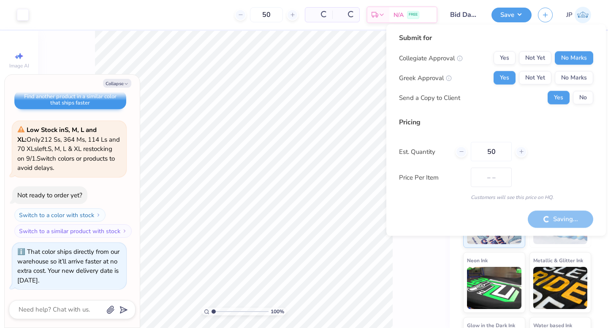
click at [126, 82] on icon "button" at bounding box center [126, 83] width 5 height 5
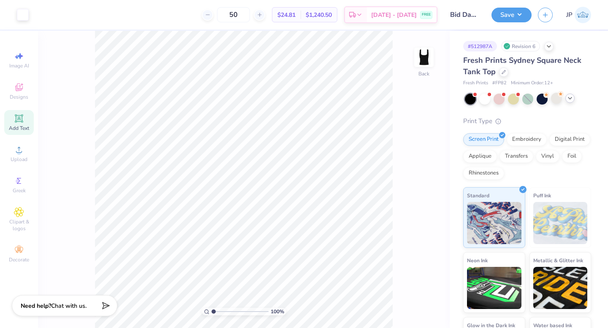
type textarea "x"
type input "$24.81"
click at [21, 89] on icon at bounding box center [19, 88] width 8 height 8
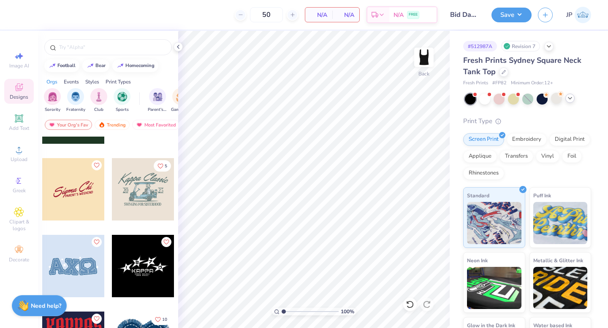
scroll to position [2846, 0]
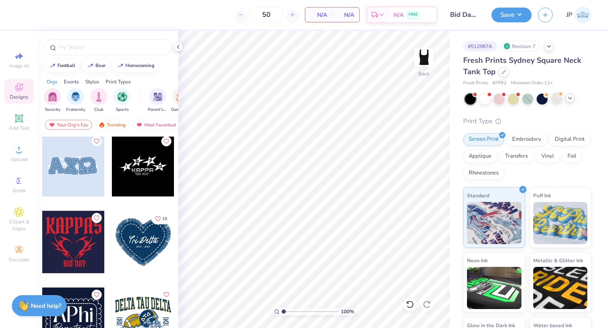
click at [42, 186] on div at bounding box center [10, 165] width 62 height 62
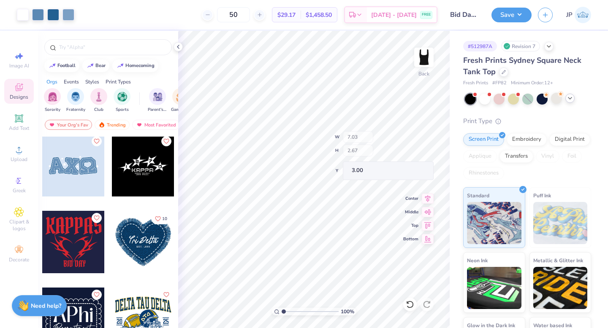
type input "1.88"
click at [504, 15] on button "Save" at bounding box center [511, 13] width 40 height 15
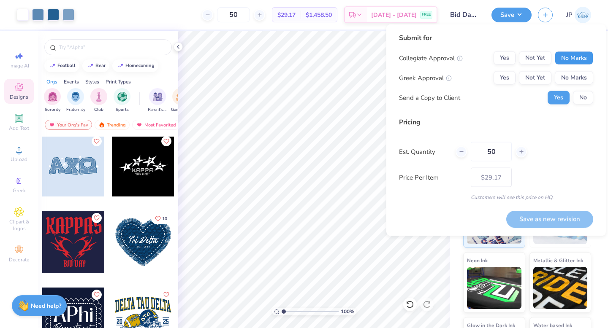
click at [565, 61] on button "No Marks" at bounding box center [574, 59] width 38 height 14
click at [516, 76] on div "Yes Not Yet No Marks" at bounding box center [544, 78] width 100 height 14
click at [508, 83] on button "Yes" at bounding box center [505, 78] width 22 height 14
click at [562, 213] on button "Save as new revision" at bounding box center [549, 219] width 87 height 17
type input "$29.17"
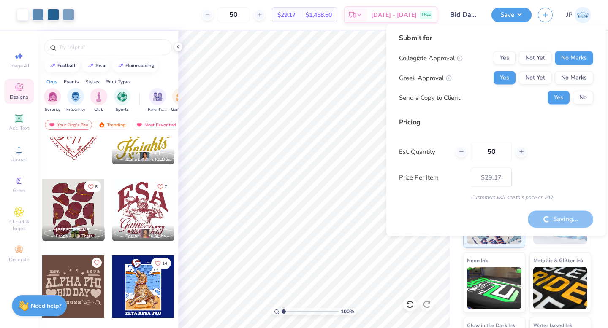
scroll to position [3992, 0]
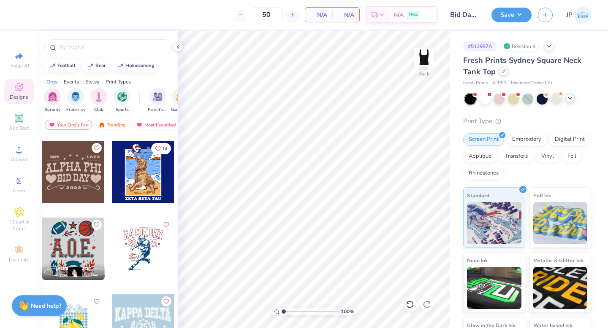
click at [503, 75] on div at bounding box center [503, 71] width 9 height 9
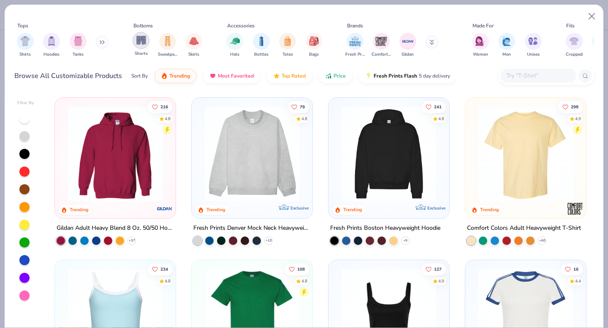
click at [144, 43] on img "filter for Shorts" at bounding box center [141, 40] width 10 height 10
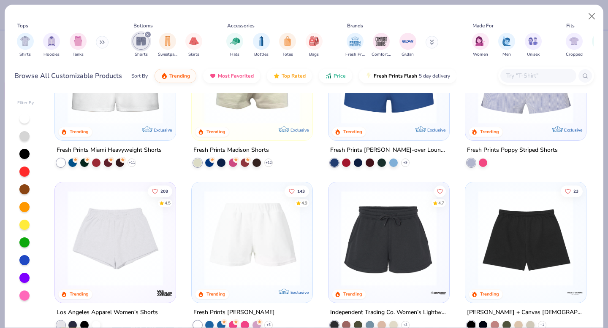
scroll to position [41, 0]
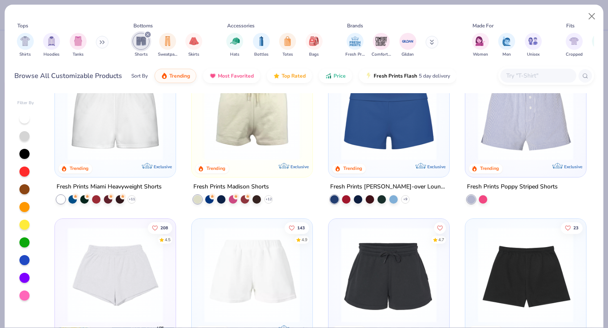
click at [377, 137] on img at bounding box center [389, 112] width 104 height 95
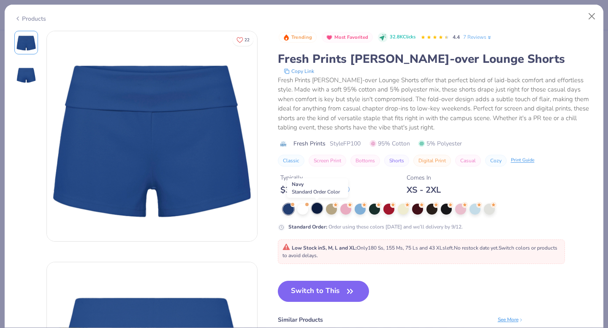
click at [316, 212] on div at bounding box center [317, 208] width 11 height 11
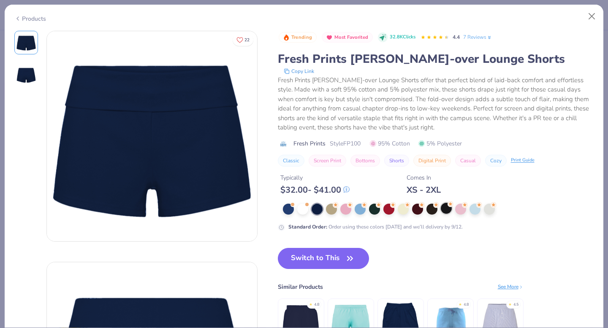
click at [442, 210] on div at bounding box center [446, 208] width 11 height 11
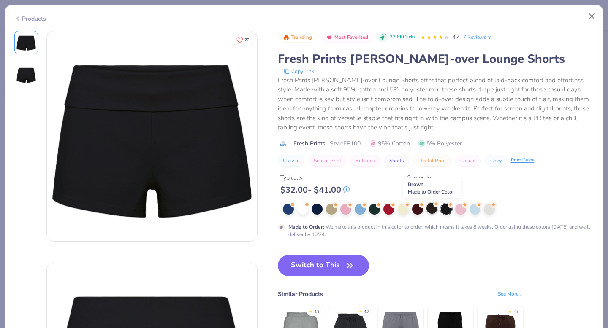
click at [432, 209] on div at bounding box center [431, 208] width 11 height 11
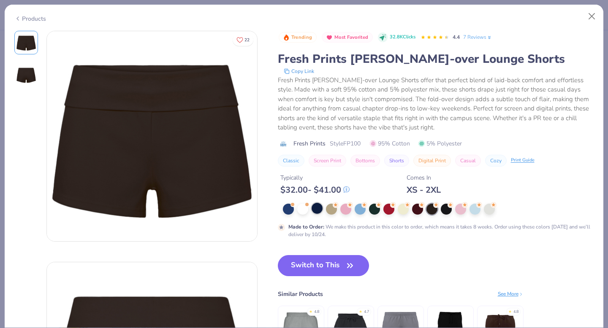
click at [319, 212] on div at bounding box center [317, 208] width 11 height 11
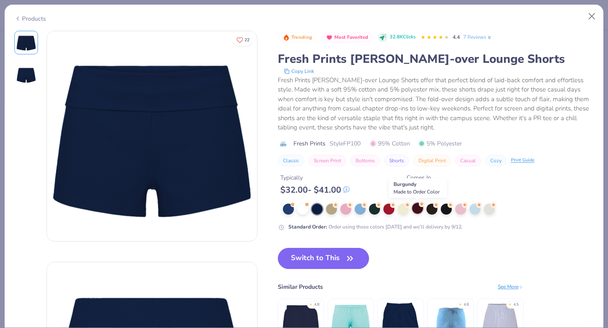
click at [416, 211] on div at bounding box center [417, 208] width 11 height 11
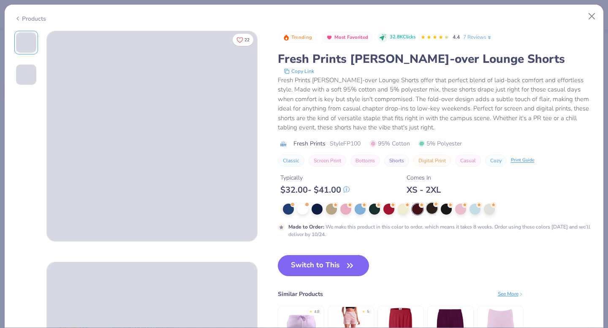
click at [429, 211] on div at bounding box center [431, 208] width 11 height 11
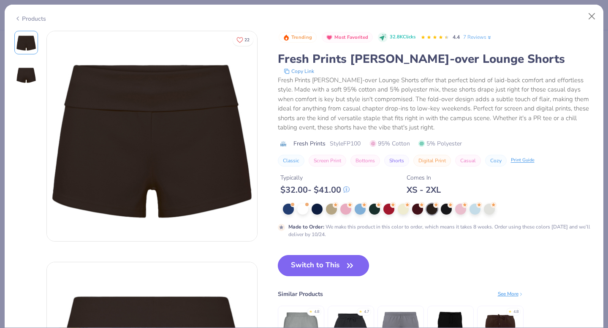
click at [347, 262] on icon "button" at bounding box center [350, 266] width 12 height 12
click at [309, 273] on button "Switch to This" at bounding box center [324, 265] width 92 height 21
click at [336, 258] on button "Switch to This" at bounding box center [324, 265] width 92 height 21
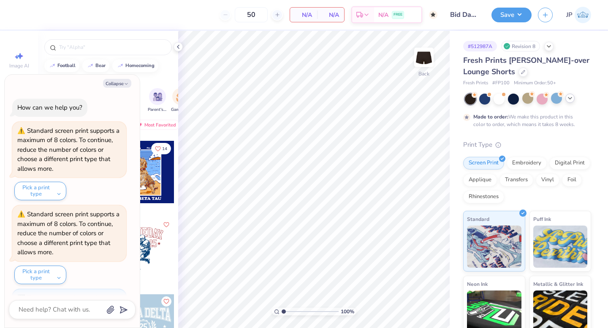
scroll to position [325, 0]
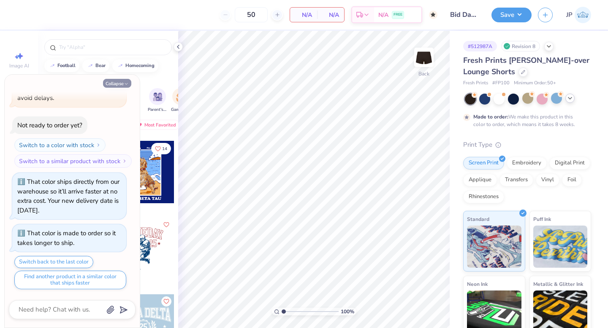
click at [128, 84] on icon "button" at bounding box center [126, 83] width 5 height 5
type textarea "x"
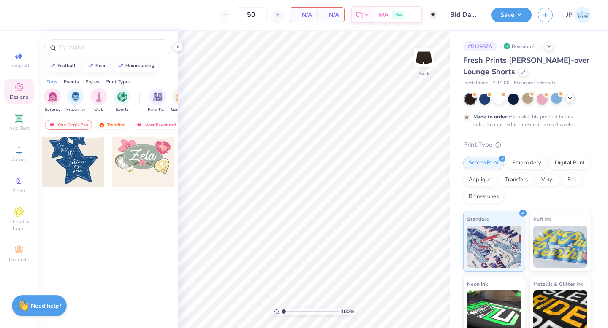
scroll to position [0, 0]
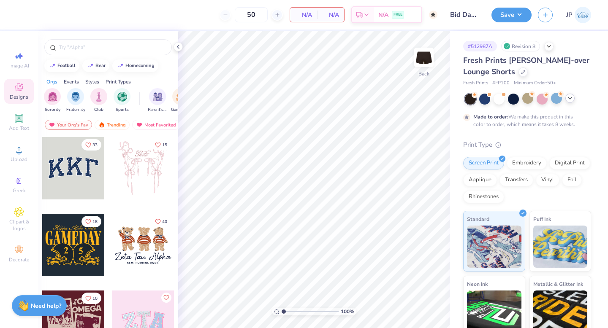
click at [84, 175] on div at bounding box center [73, 168] width 62 height 62
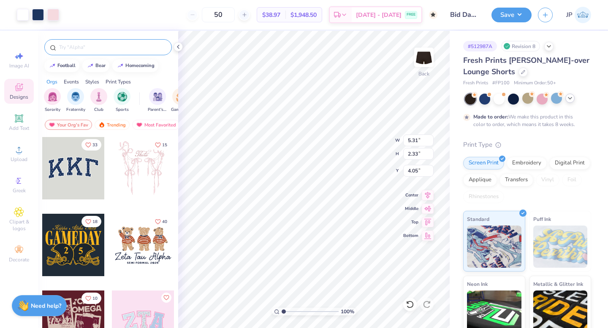
type input "4.05"
type input "4.20"
type input "1.84"
type input "4.54"
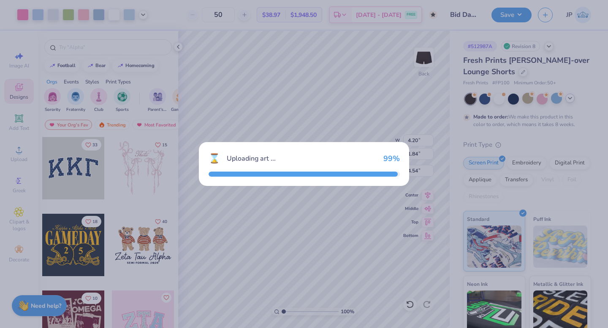
type input "4.94"
type input "2.47"
type input "2.51"
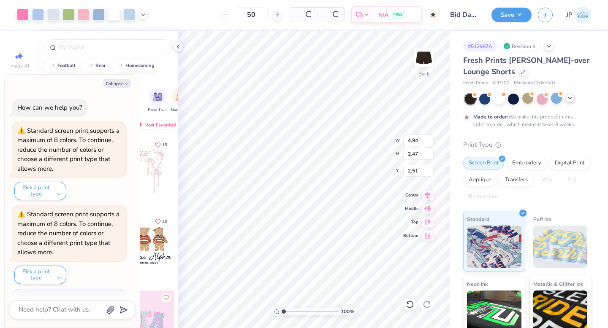
scroll to position [408, 0]
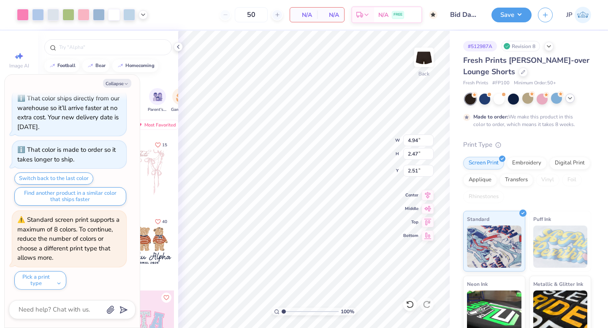
type textarea "x"
type input "4.23"
type input "2.12"
type input "2.87"
type textarea "x"
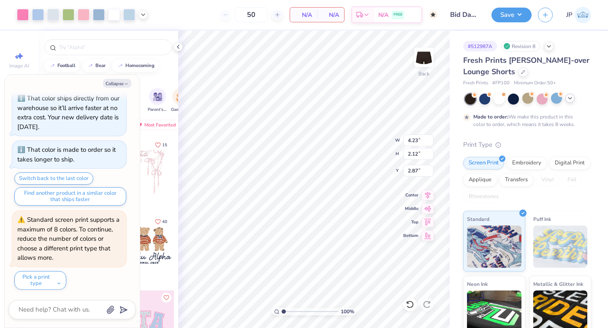
type input "4.26"
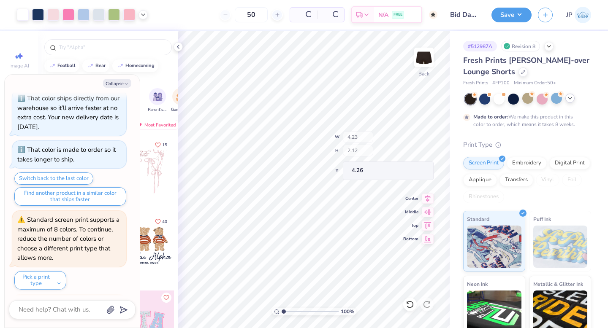
scroll to position [492, 0]
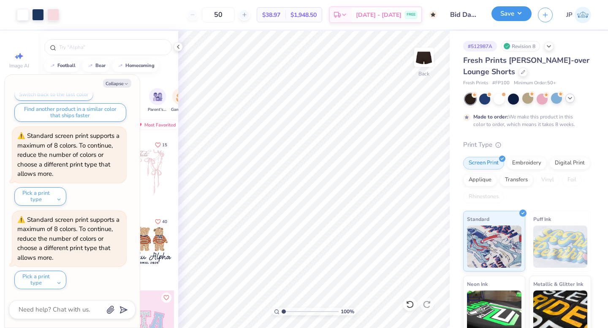
click at [516, 11] on button "Save" at bounding box center [511, 13] width 40 height 15
type textarea "x"
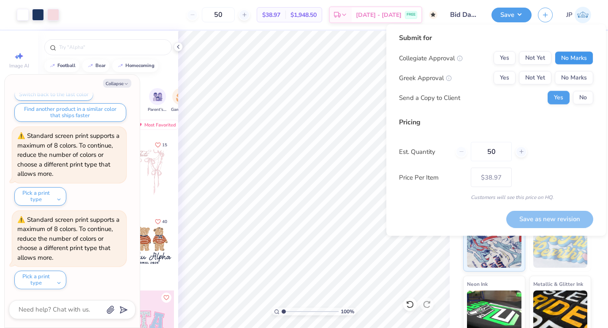
click at [574, 57] on button "No Marks" at bounding box center [574, 59] width 38 height 14
click at [502, 72] on button "Yes" at bounding box center [505, 78] width 22 height 14
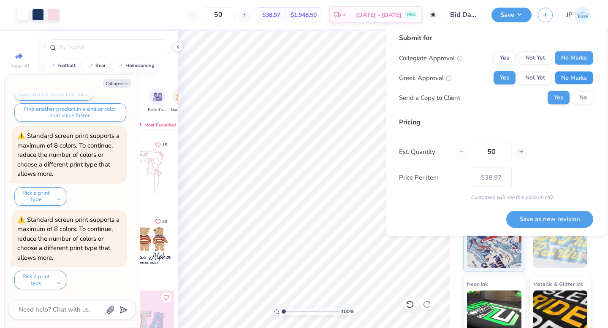
click at [562, 74] on button "No Marks" at bounding box center [574, 78] width 38 height 14
click at [541, 72] on button "Not Yet" at bounding box center [535, 78] width 33 height 14
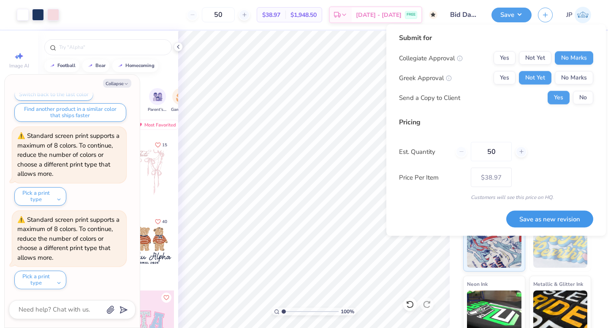
click at [548, 212] on button "Save as new revision" at bounding box center [549, 219] width 87 height 17
type input "$38.97"
click at [130, 82] on button "Collapse" at bounding box center [117, 83] width 28 height 9
click at [125, 82] on icon "button" at bounding box center [126, 83] width 5 height 5
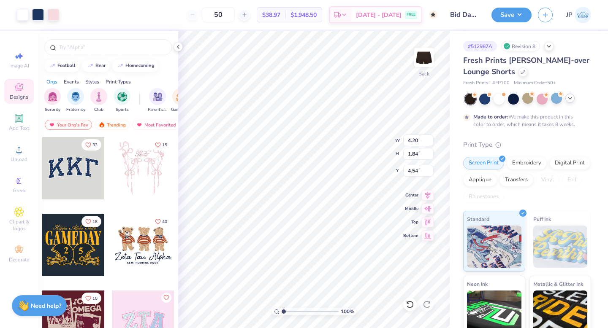
click at [568, 99] on icon at bounding box center [570, 98] width 7 height 7
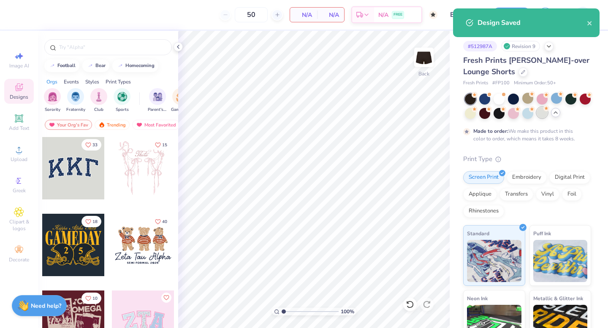
click at [543, 115] on div at bounding box center [542, 112] width 11 height 11
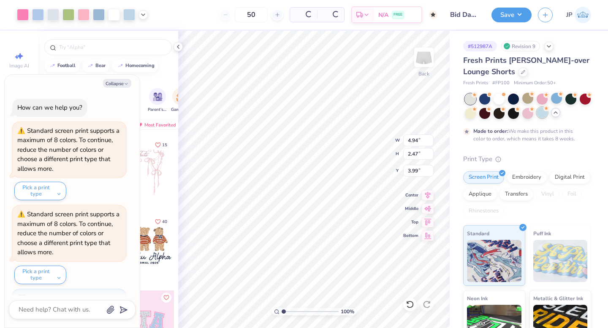
type textarea "x"
type input "3.99"
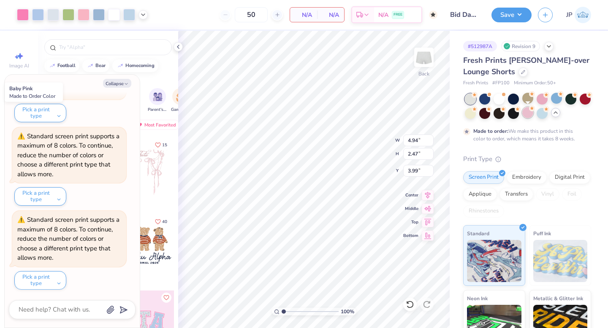
click at [526, 114] on div at bounding box center [527, 112] width 11 height 11
click at [511, 101] on div at bounding box center [513, 98] width 11 height 11
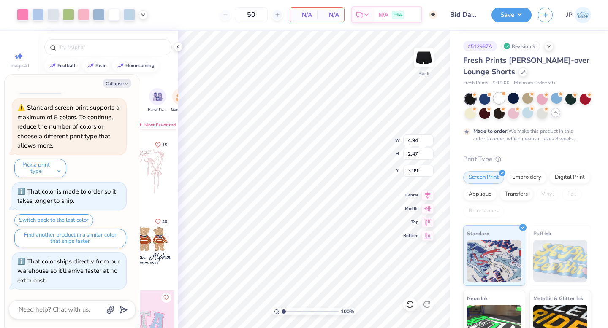
click at [501, 100] on div at bounding box center [499, 98] width 11 height 11
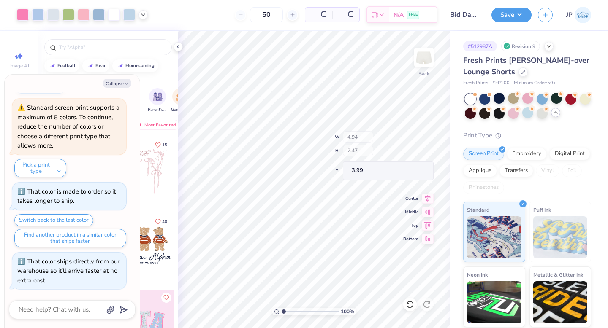
scroll to position [869, 0]
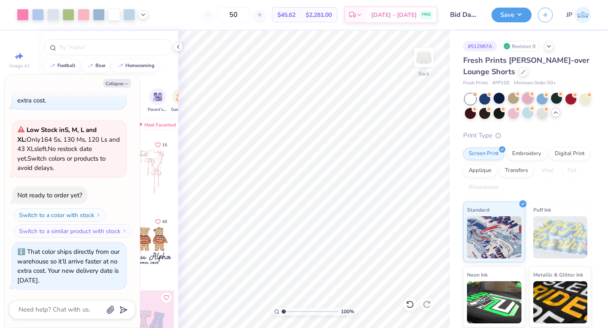
click at [533, 97] on icon at bounding box center [532, 94] width 6 height 6
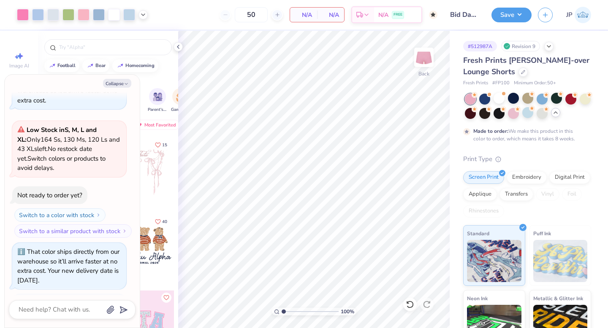
scroll to position [939, 0]
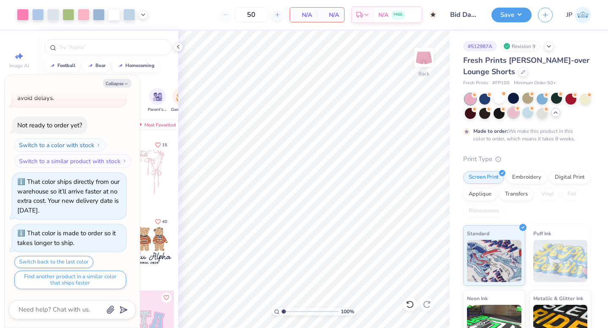
click at [517, 111] on div at bounding box center [513, 112] width 11 height 11
click at [541, 114] on div at bounding box center [542, 112] width 11 height 11
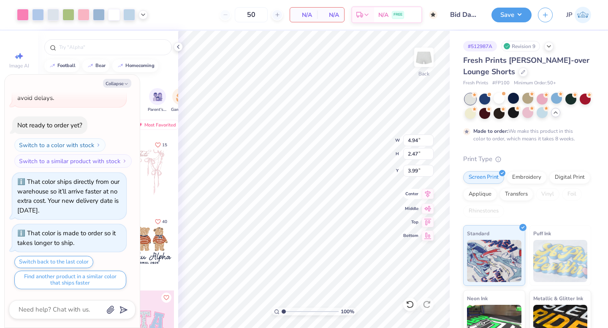
type textarea "x"
type input "3.75"
type textarea "x"
type input "3.49"
click at [515, 113] on div at bounding box center [513, 112] width 11 height 11
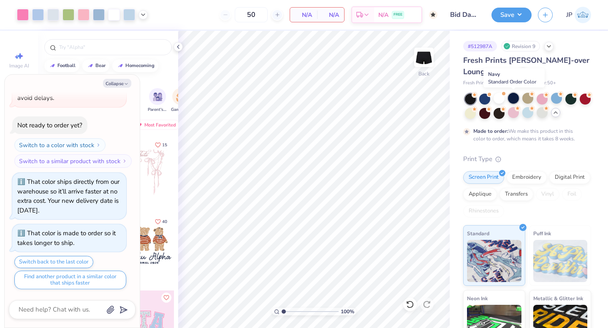
click at [511, 98] on div at bounding box center [513, 98] width 11 height 11
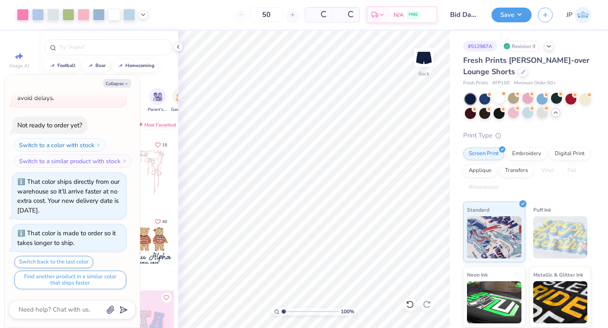
scroll to position [980, 0]
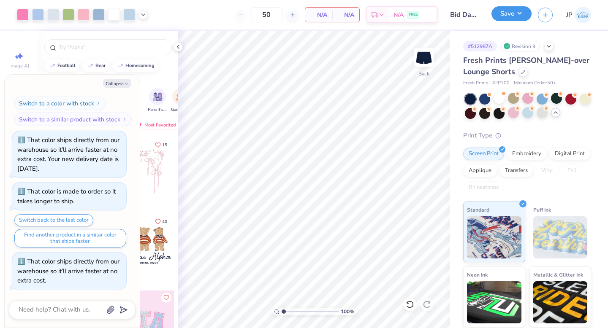
click at [516, 16] on button "Save" at bounding box center [511, 13] width 40 height 15
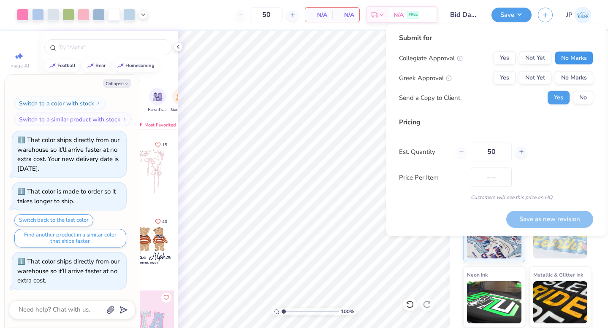
click at [566, 63] on button "No Marks" at bounding box center [574, 59] width 38 height 14
click at [541, 76] on button "Not Yet" at bounding box center [535, 78] width 33 height 14
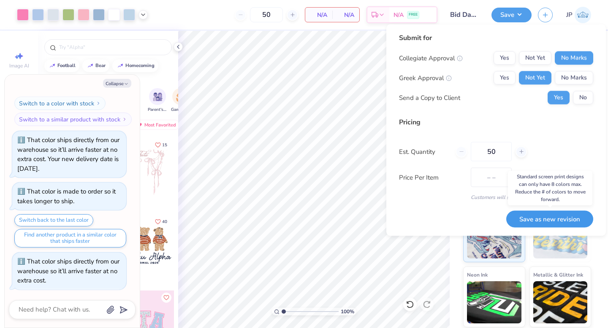
click at [554, 217] on button "Save as new revision" at bounding box center [549, 219] width 87 height 17
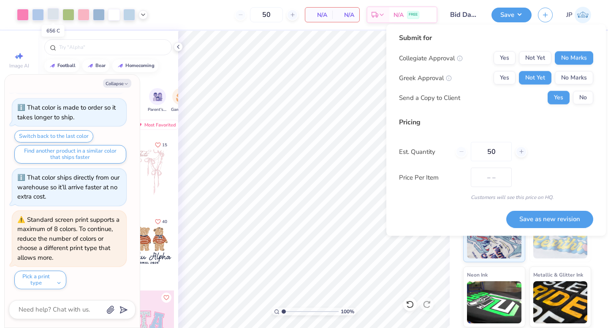
click at [52, 12] on div at bounding box center [53, 14] width 12 height 12
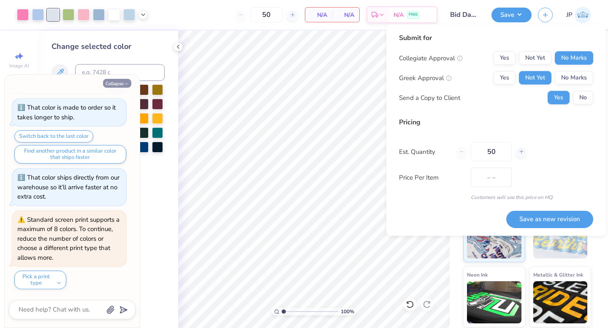
click at [117, 80] on button "Collapse" at bounding box center [117, 83] width 28 height 9
type textarea "x"
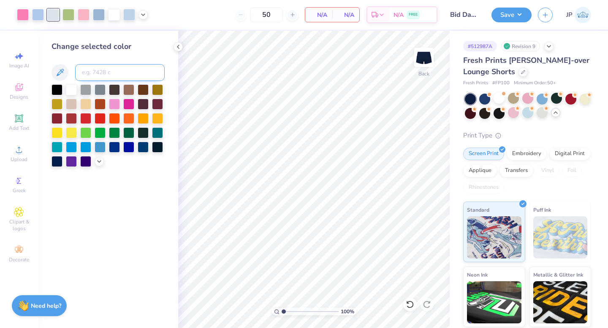
click at [102, 73] on input at bounding box center [120, 72] width 90 height 17
type input "656"
type input "5"
type input "658"
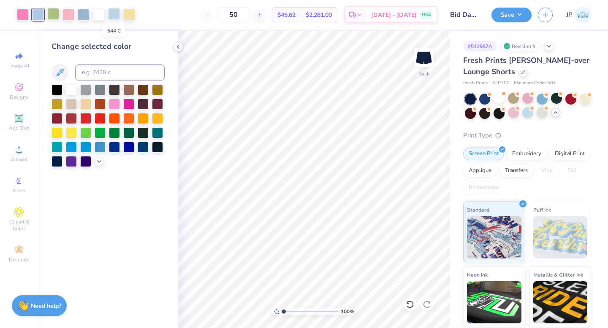
click at [112, 18] on div at bounding box center [114, 14] width 12 height 12
click at [100, 80] on input at bounding box center [120, 72] width 90 height 17
type input "658"
click at [68, 12] on div at bounding box center [68, 14] width 12 height 12
click at [97, 71] on input at bounding box center [120, 72] width 90 height 17
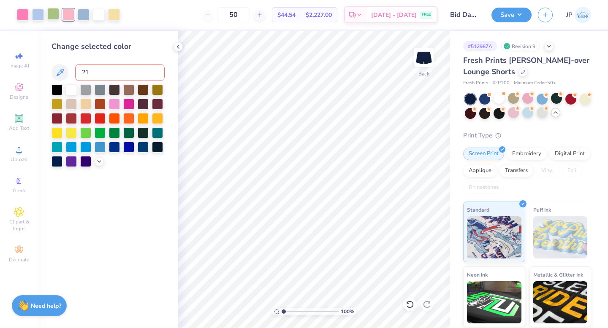
type input "211"
click at [511, 16] on button "Save" at bounding box center [511, 13] width 40 height 15
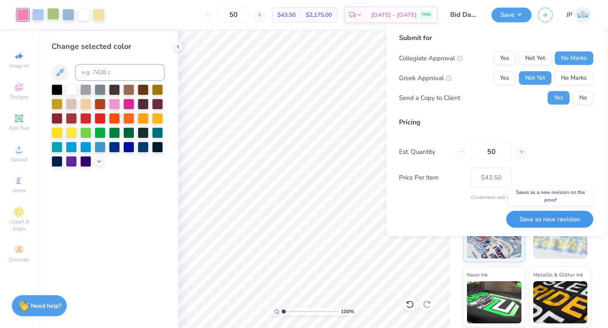
click at [564, 220] on button "Save as new revision" at bounding box center [549, 219] width 87 height 17
type input "$43.50"
